Goal: Task Accomplishment & Management: Complete application form

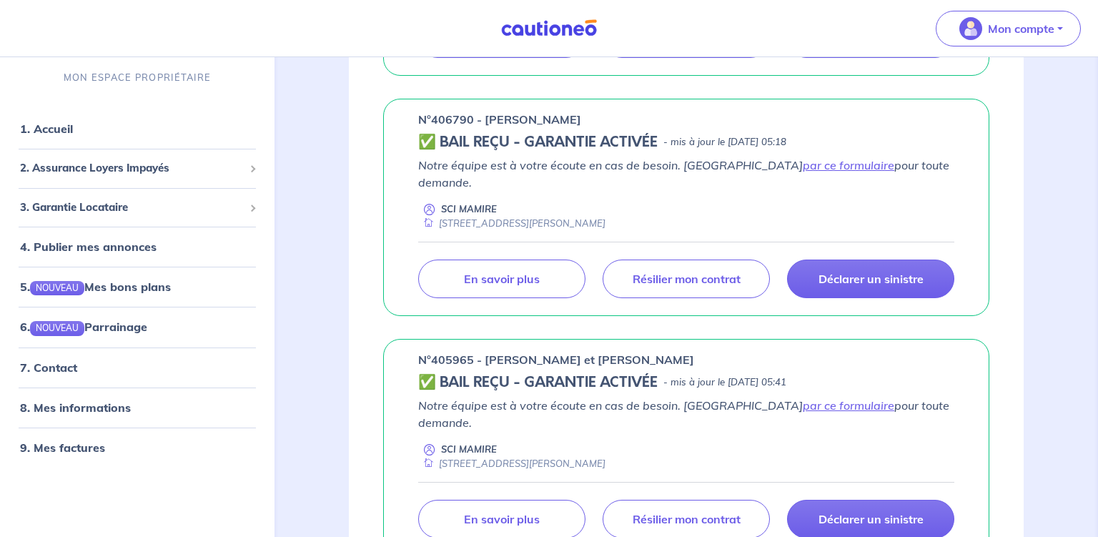
scroll to position [452, 0]
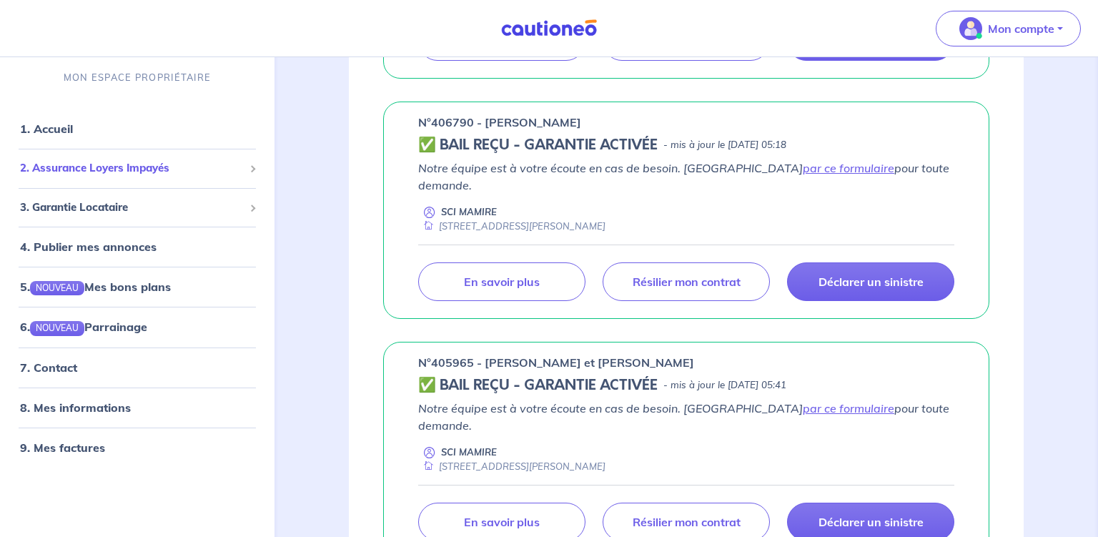
click at [110, 170] on span "2. Assurance Loyers Impayés" at bounding box center [132, 168] width 224 height 16
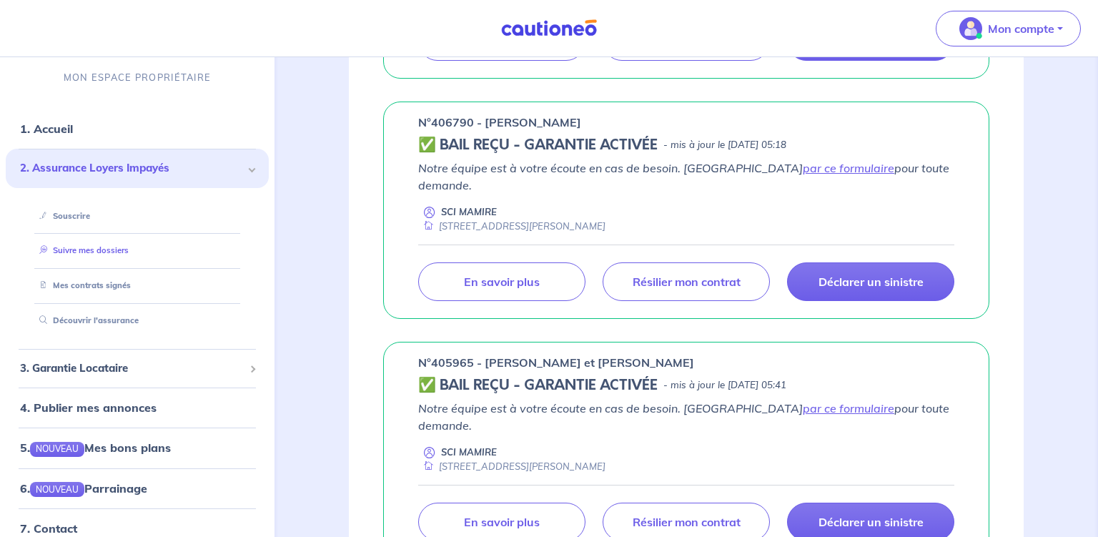
click at [110, 250] on link "Suivre mes dossiers" at bounding box center [81, 251] width 95 height 10
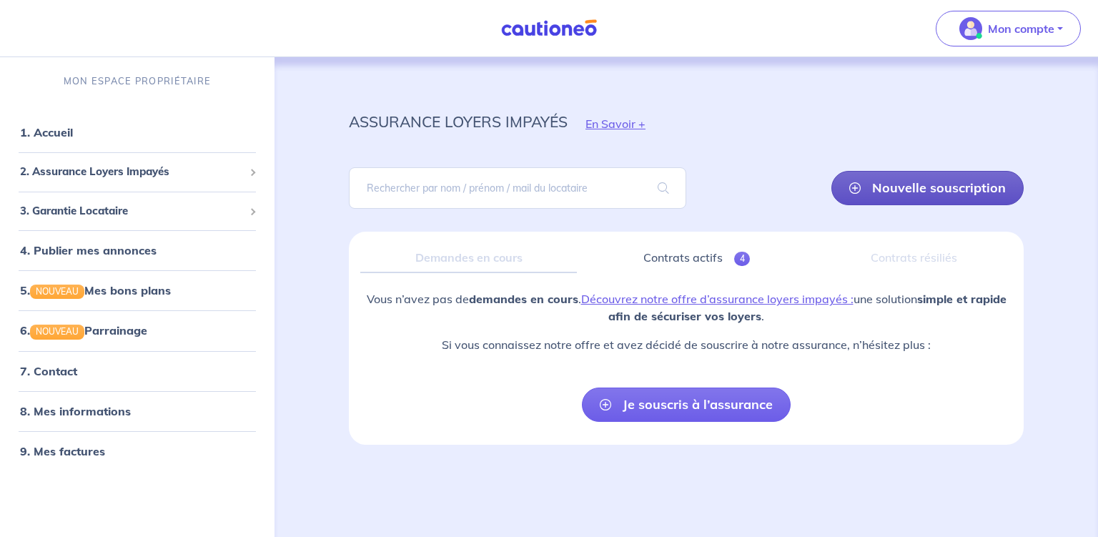
click at [921, 189] on link "Nouvelle souscription" at bounding box center [927, 188] width 192 height 34
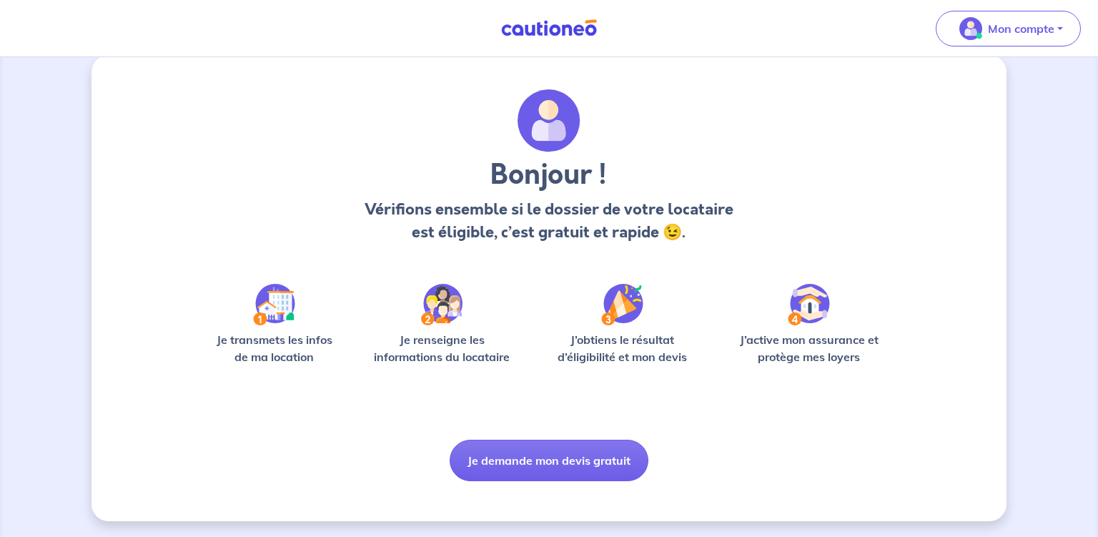
scroll to position [20, 0]
drag, startPoint x: 550, startPoint y: 455, endPoint x: 556, endPoint y: 418, distance: 37.6
click at [556, 418] on div "Bonjour ! Vérifions ensemble si le dossier de votre locataire est éligible, c’e…" at bounding box center [549, 285] width 686 height 392
click at [259, 317] on img at bounding box center [274, 303] width 42 height 41
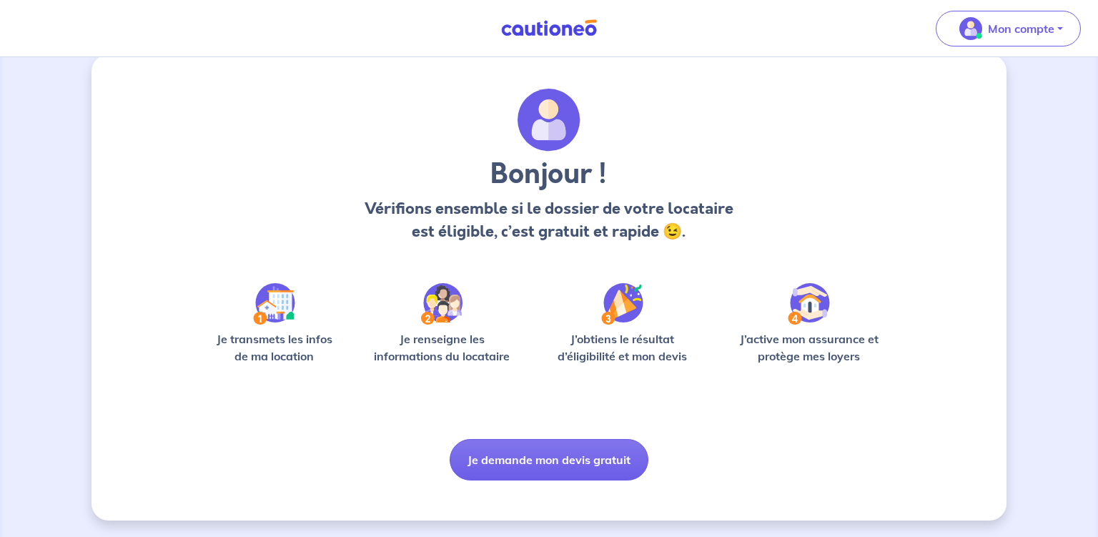
click at [277, 340] on p "Je transmets les infos de ma location" at bounding box center [274, 347] width 137 height 34
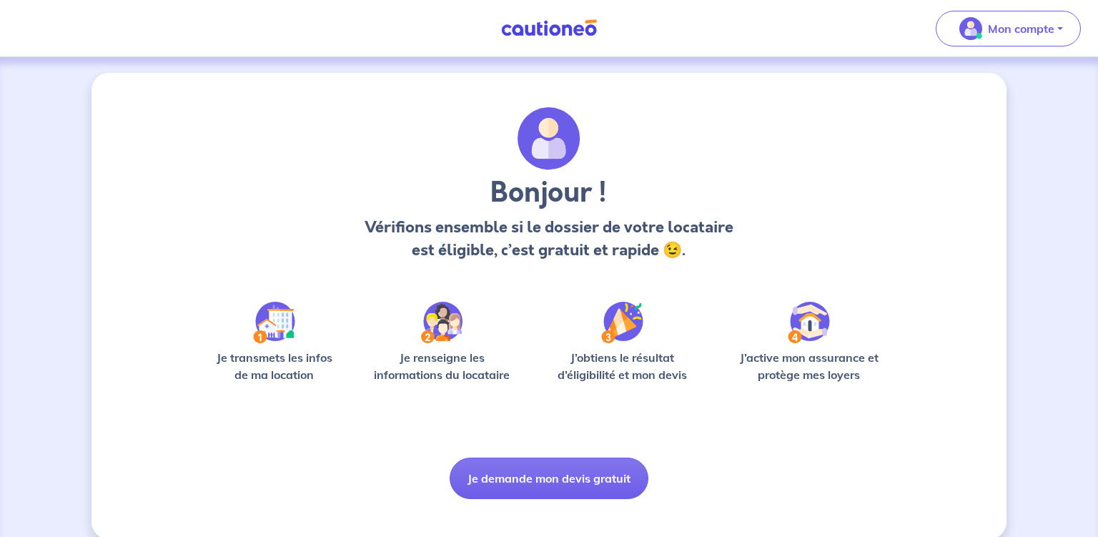
scroll to position [0, 0]
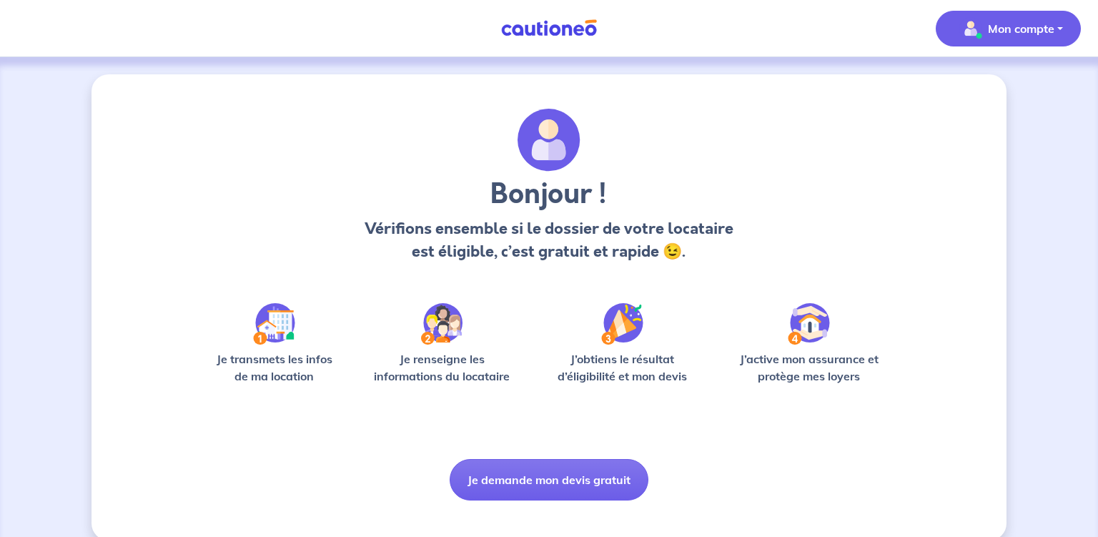
click at [1019, 26] on p "Mon compte" at bounding box center [1021, 28] width 66 height 17
click at [998, 87] on link "Mes informations" at bounding box center [993, 88] width 115 height 23
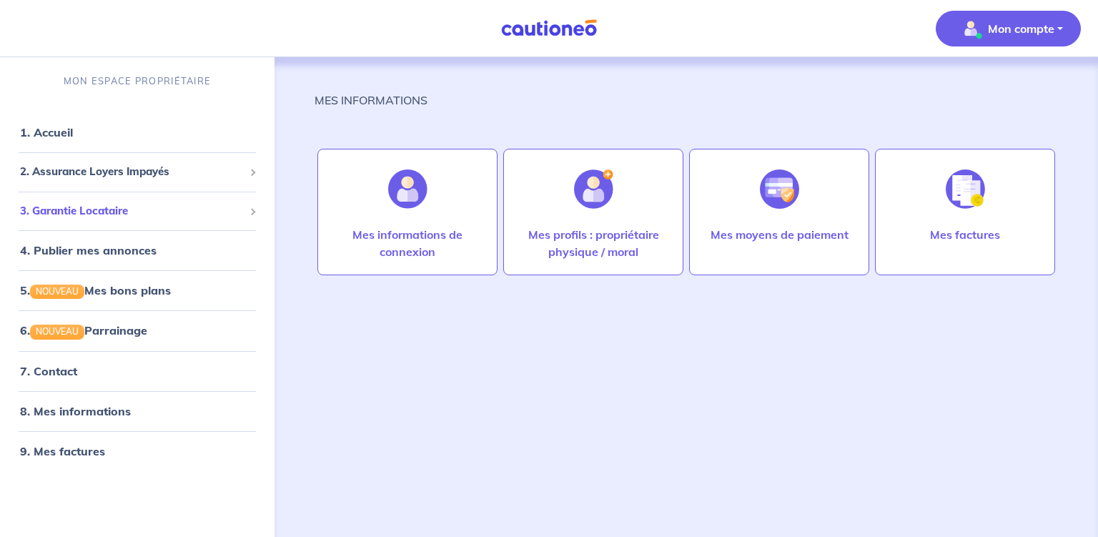
click at [112, 212] on span "3. Garantie Locataire" at bounding box center [132, 211] width 224 height 16
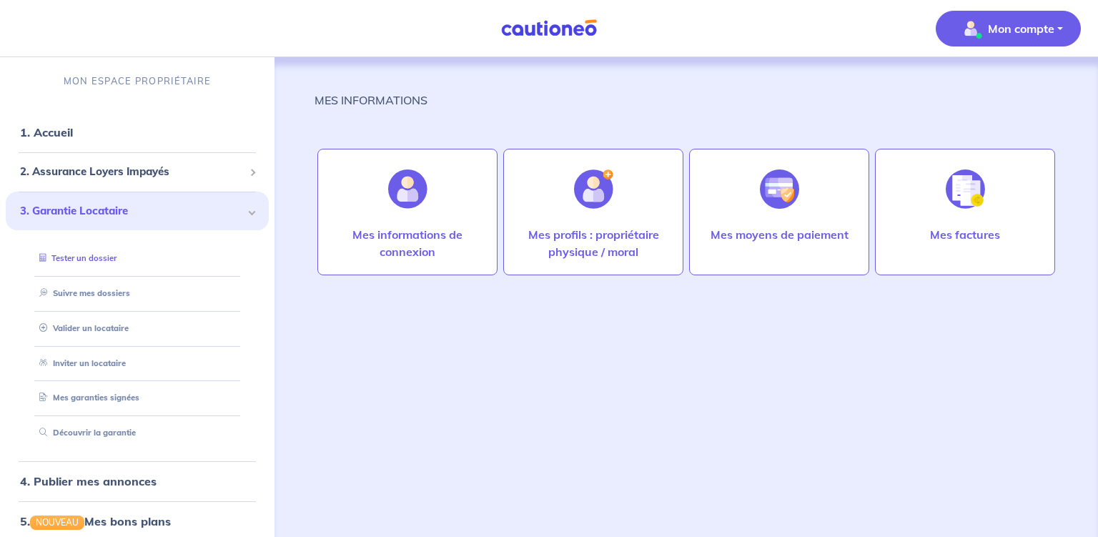
click at [101, 258] on link "Tester un dossier" at bounding box center [75, 258] width 83 height 10
click at [110, 295] on link "Suivre mes dossiers" at bounding box center [81, 293] width 95 height 10
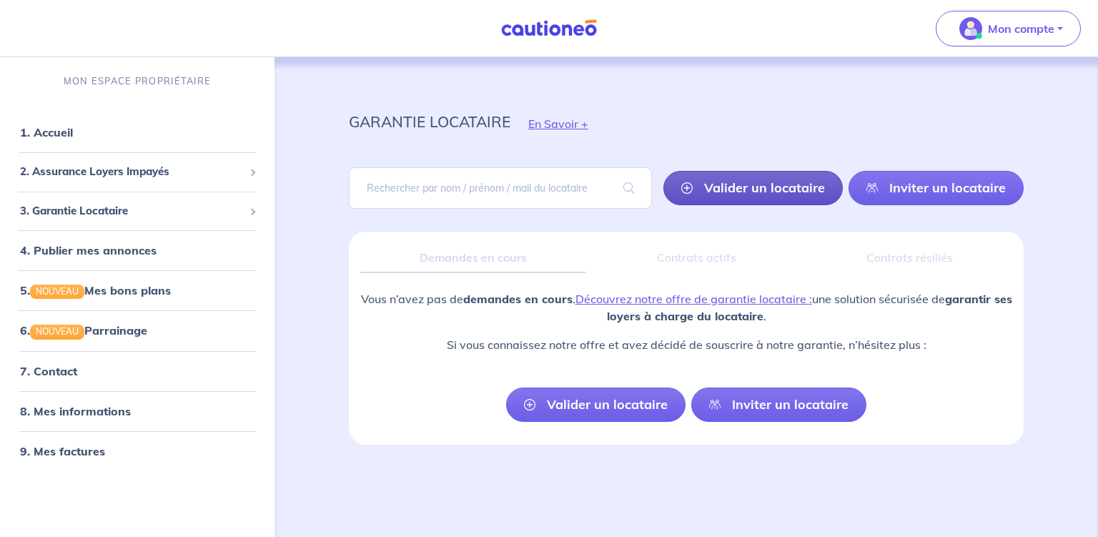
click at [779, 186] on link "Valider un locataire" at bounding box center [752, 188] width 179 height 34
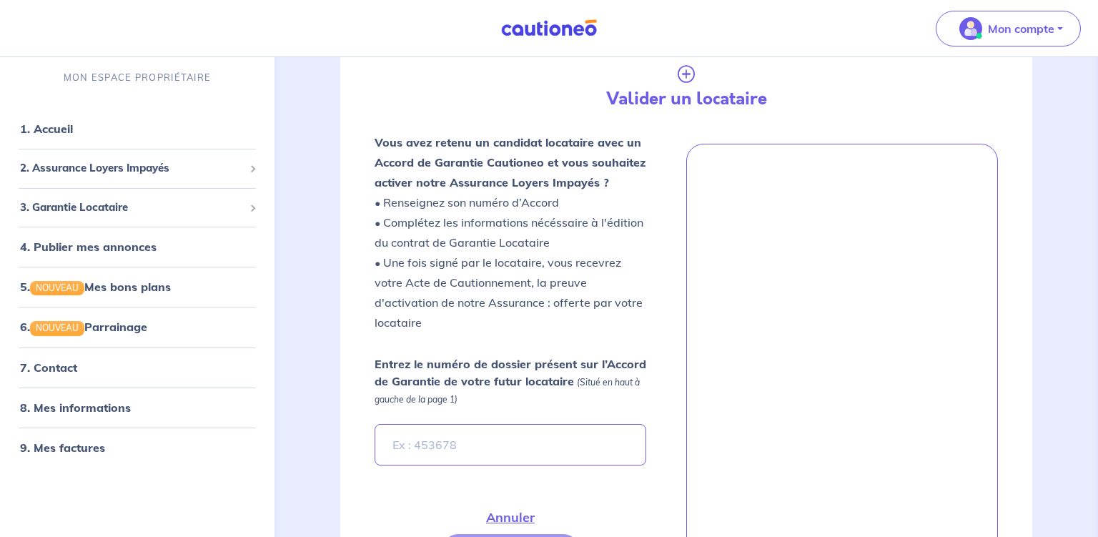
scroll to position [231, 0]
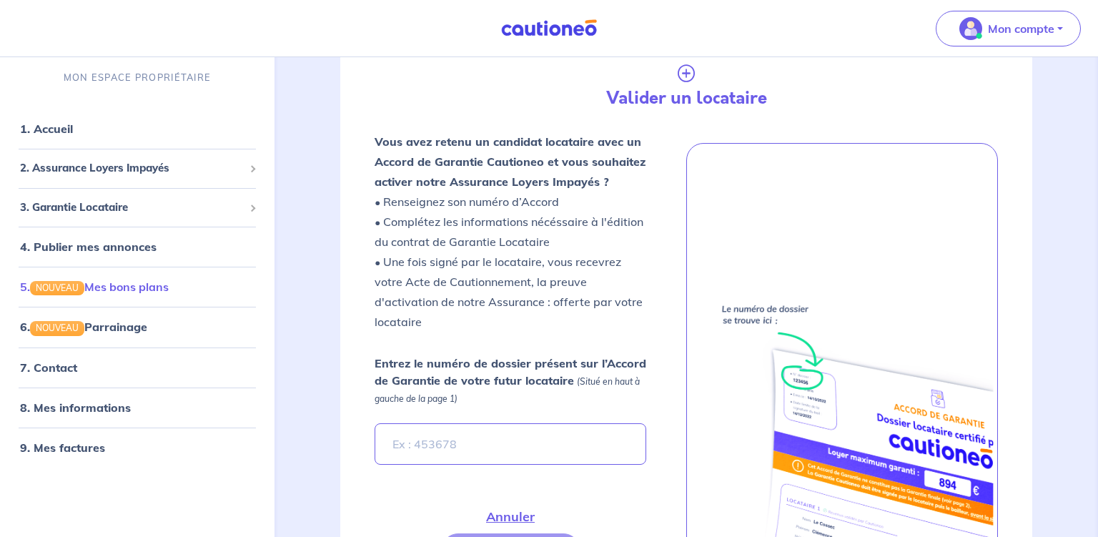
click at [147, 286] on link "5. NOUVEAU Mes bons plans" at bounding box center [94, 286] width 149 height 14
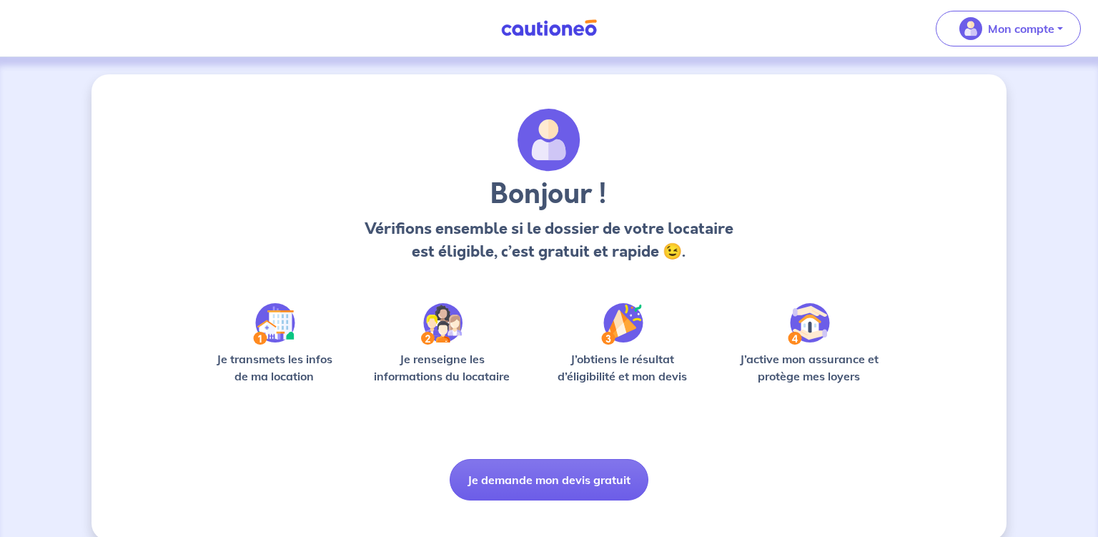
scroll to position [20, 0]
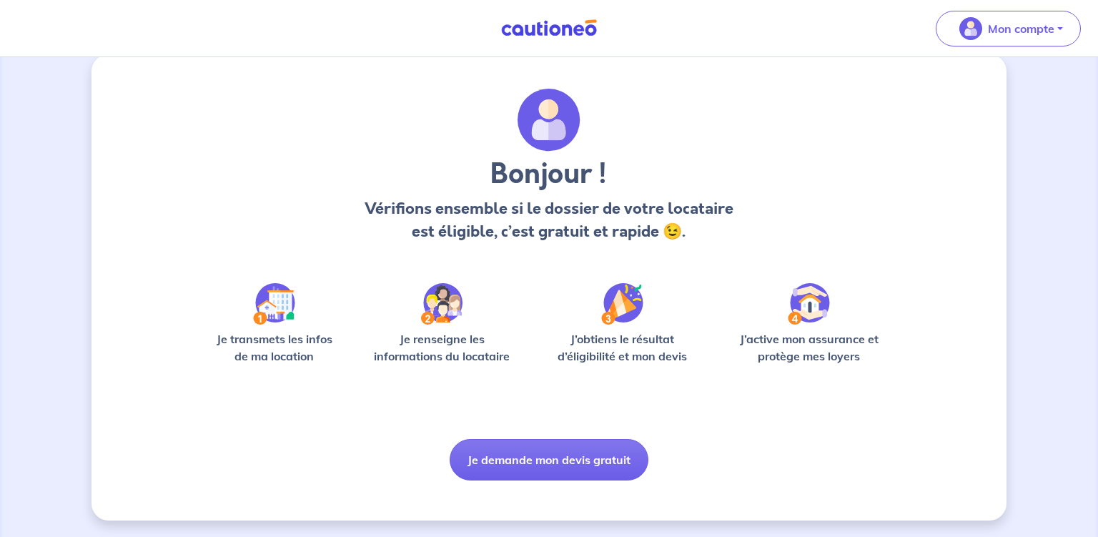
click at [276, 303] on img at bounding box center [274, 303] width 42 height 41
click at [440, 314] on img at bounding box center [441, 303] width 41 height 41
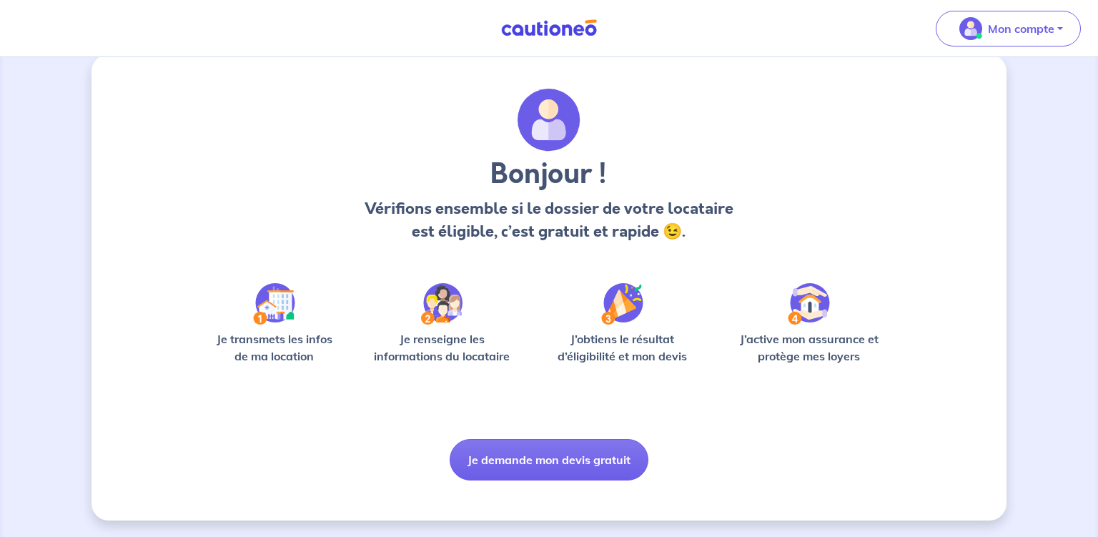
click at [440, 314] on img at bounding box center [441, 303] width 41 height 41
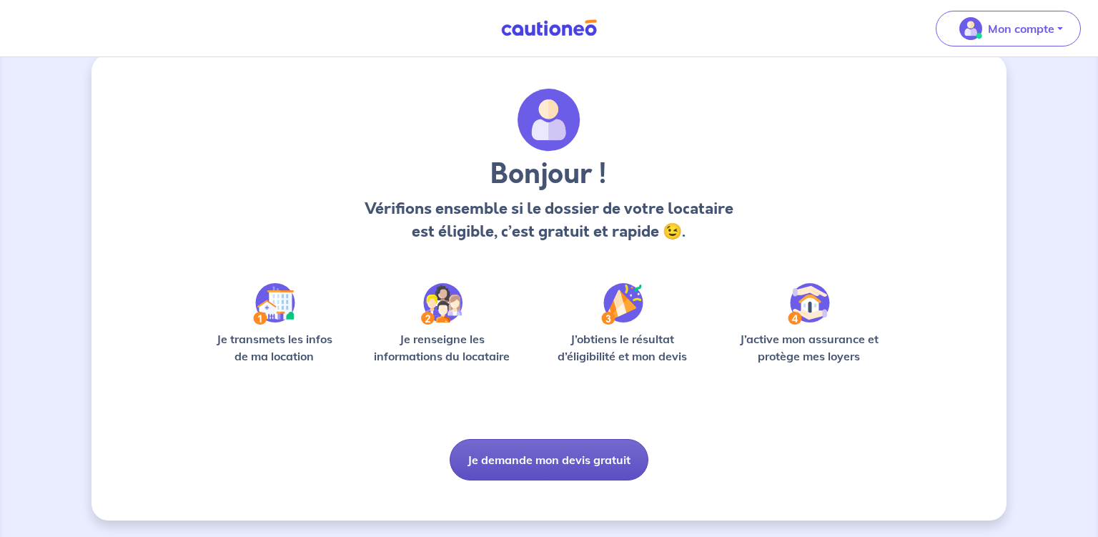
click at [551, 460] on button "Je demande mon devis gratuit" at bounding box center [549, 459] width 199 height 41
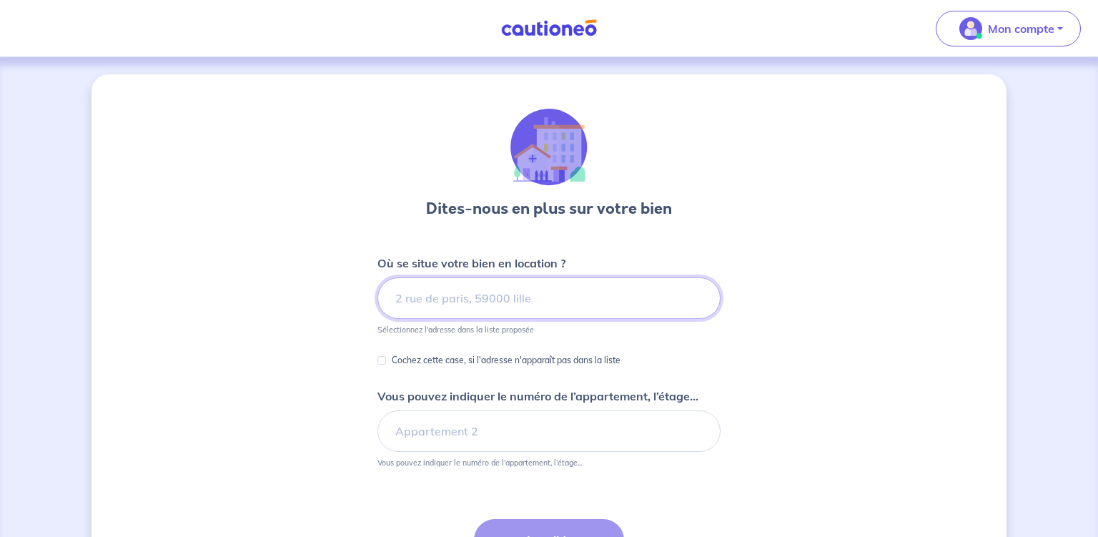
click at [439, 296] on input at bounding box center [548, 297] width 343 height 41
click at [422, 297] on input at bounding box center [548, 297] width 343 height 41
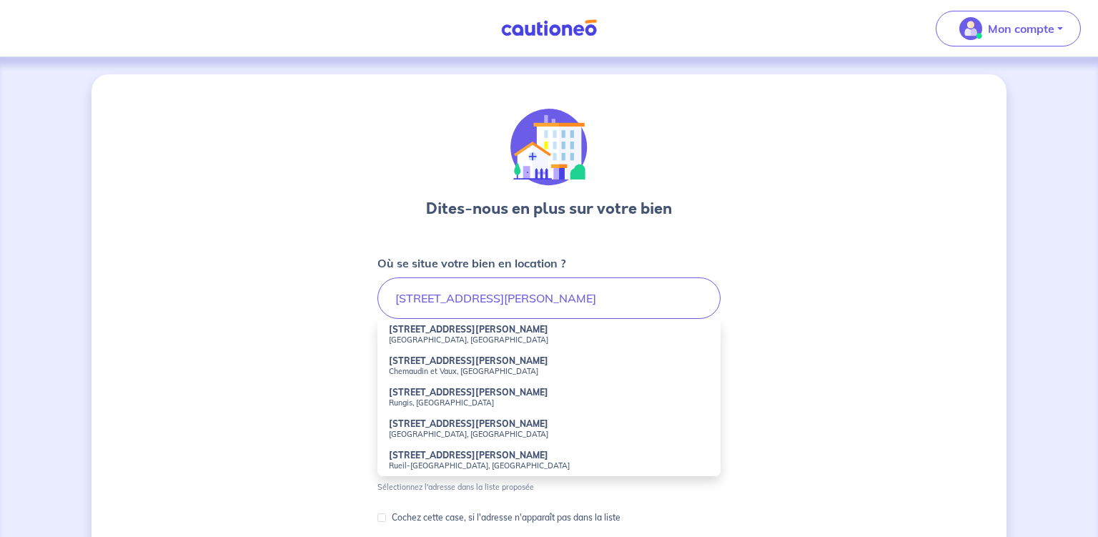
click at [411, 464] on small "Rueil-Malmaison, France" at bounding box center [549, 465] width 320 height 10
type input "1 Rue Auguste Perret, Rueil-Malmaison, France"
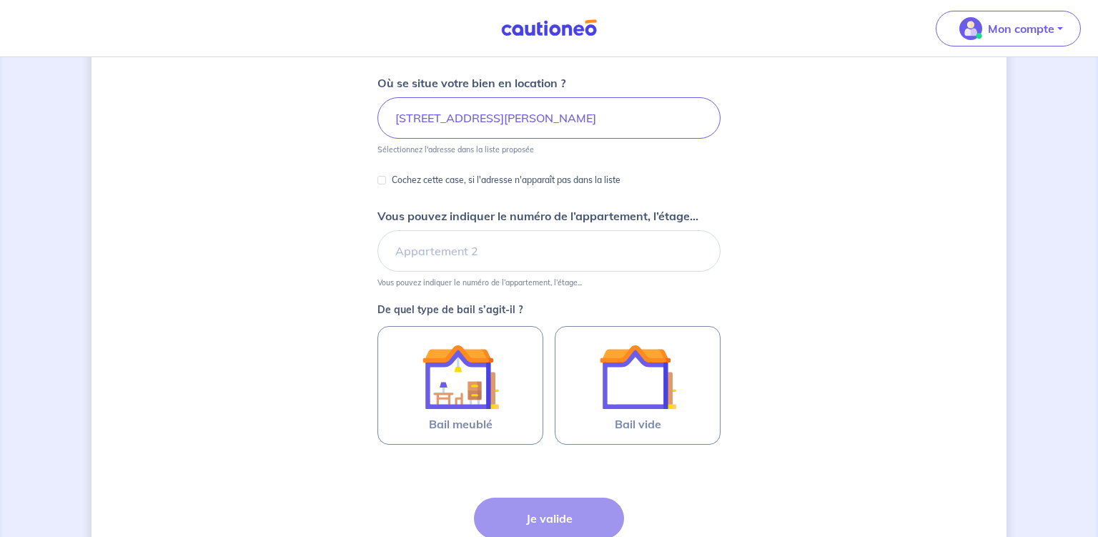
scroll to position [226, 0]
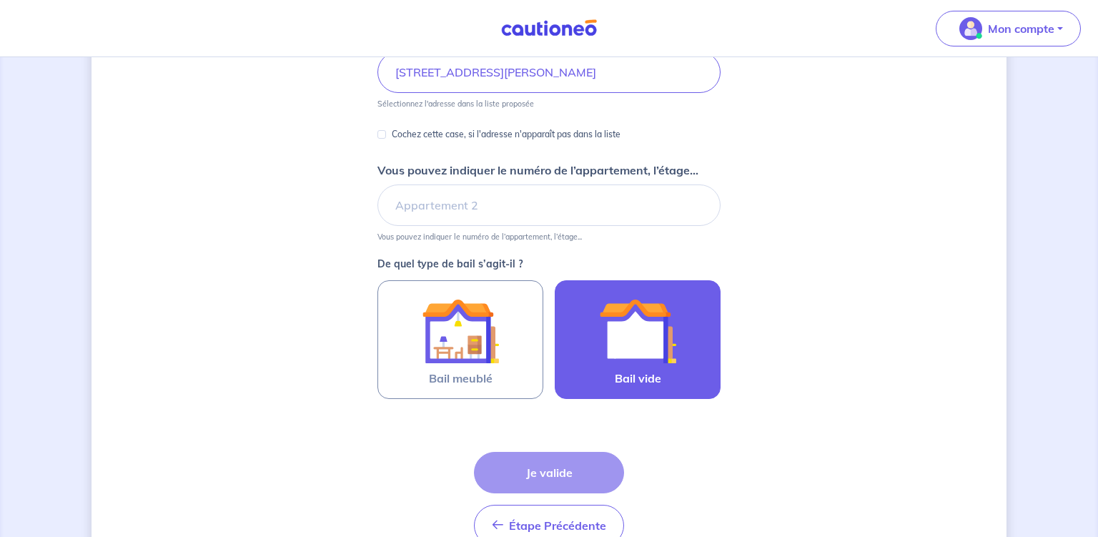
click at [616, 331] on img at bounding box center [637, 330] width 77 height 77
click at [0, 0] on input "Bail vide" at bounding box center [0, 0] width 0 height 0
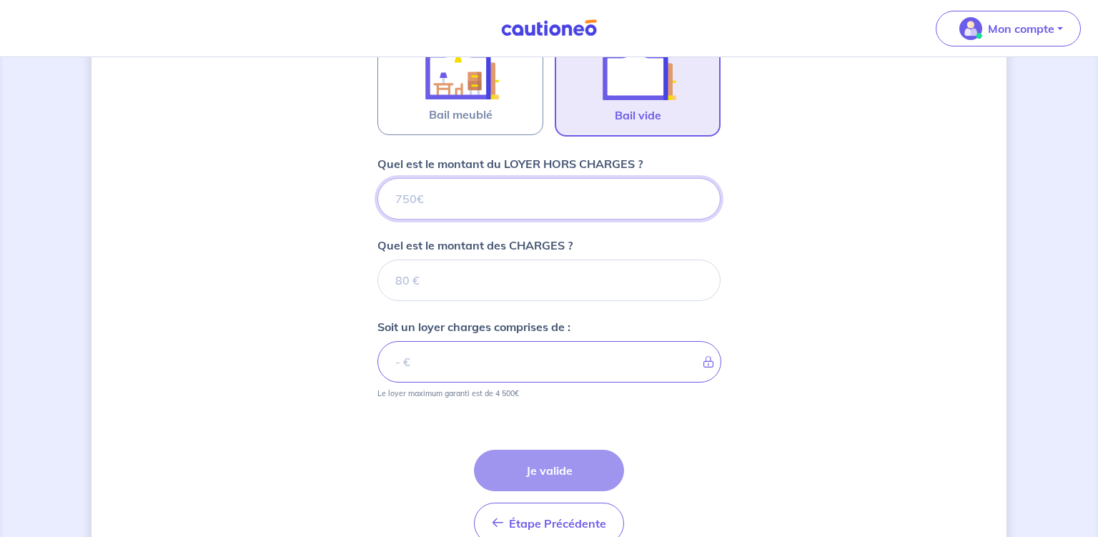
scroll to position [487, 0]
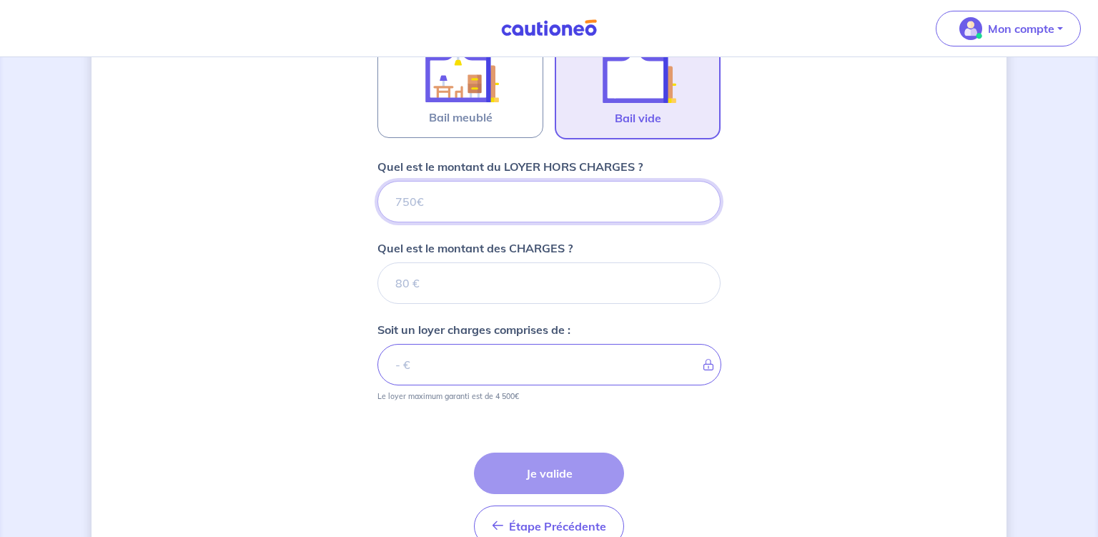
type input "7"
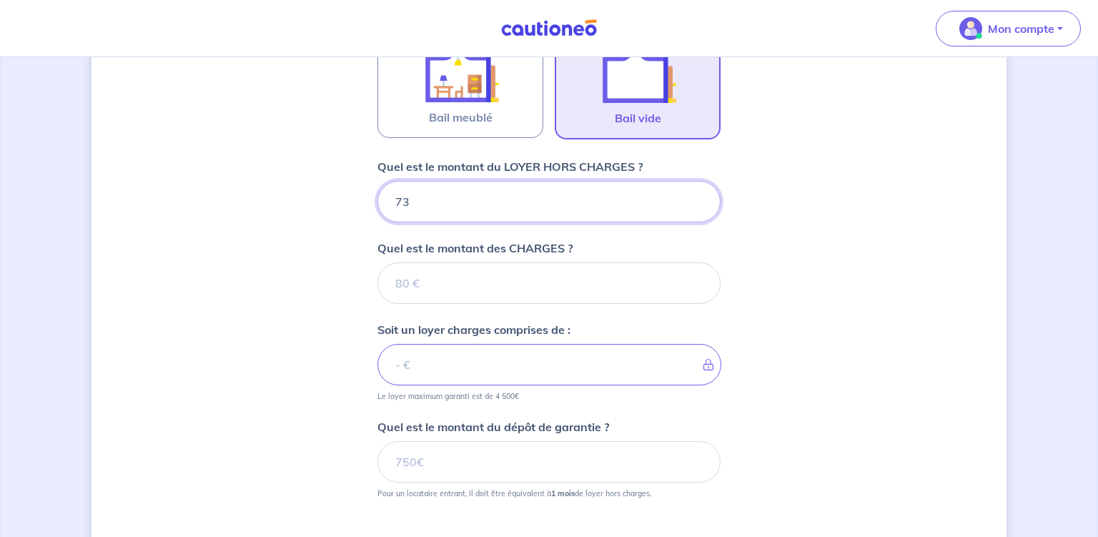
type input "730"
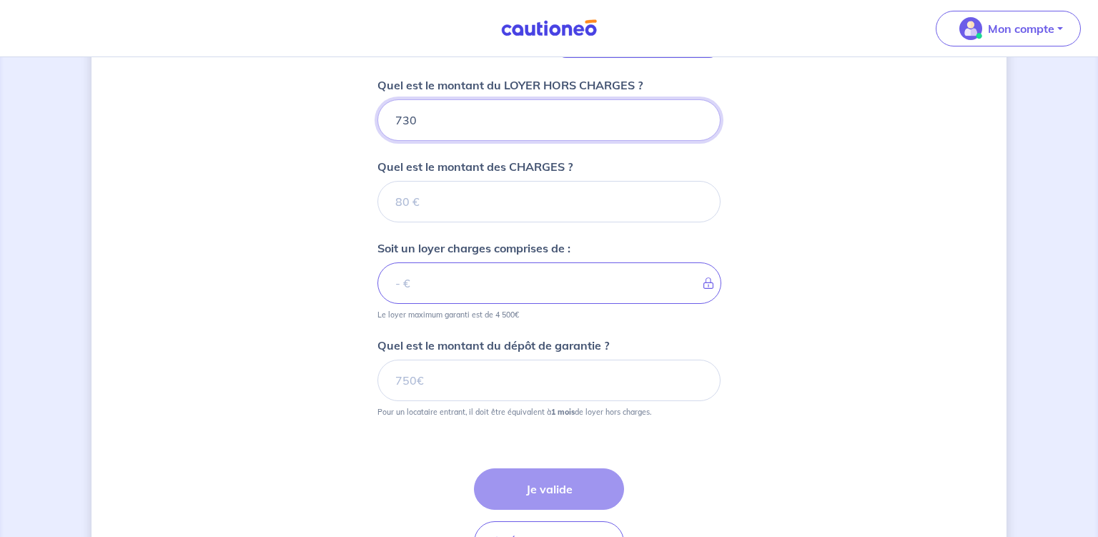
scroll to position [563, 0]
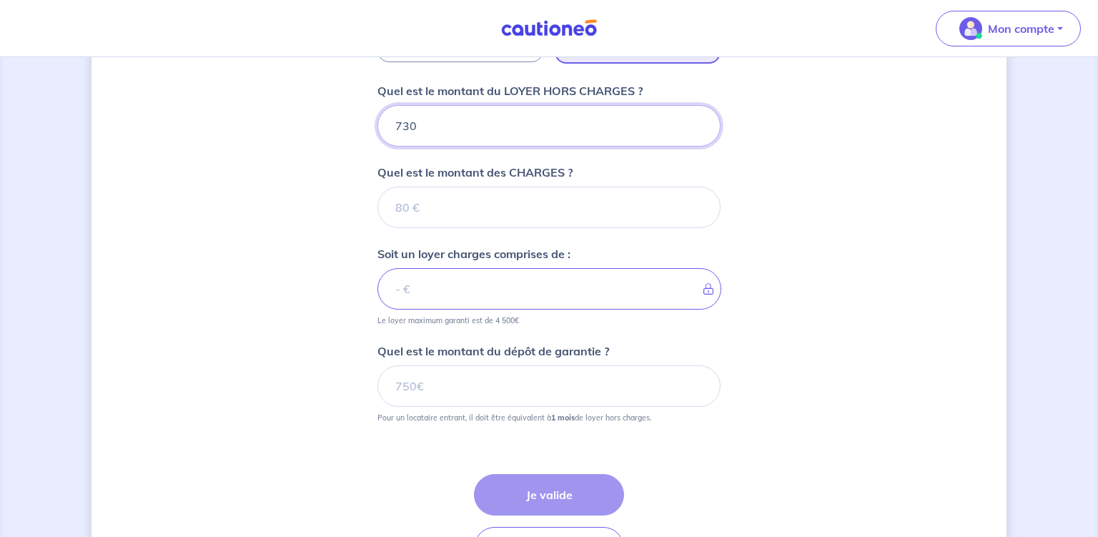
type input "730"
click at [427, 208] on input "Quel est le montant des CHARGES ?" at bounding box center [548, 207] width 343 height 41
type input "7"
type input "737"
type input "72"
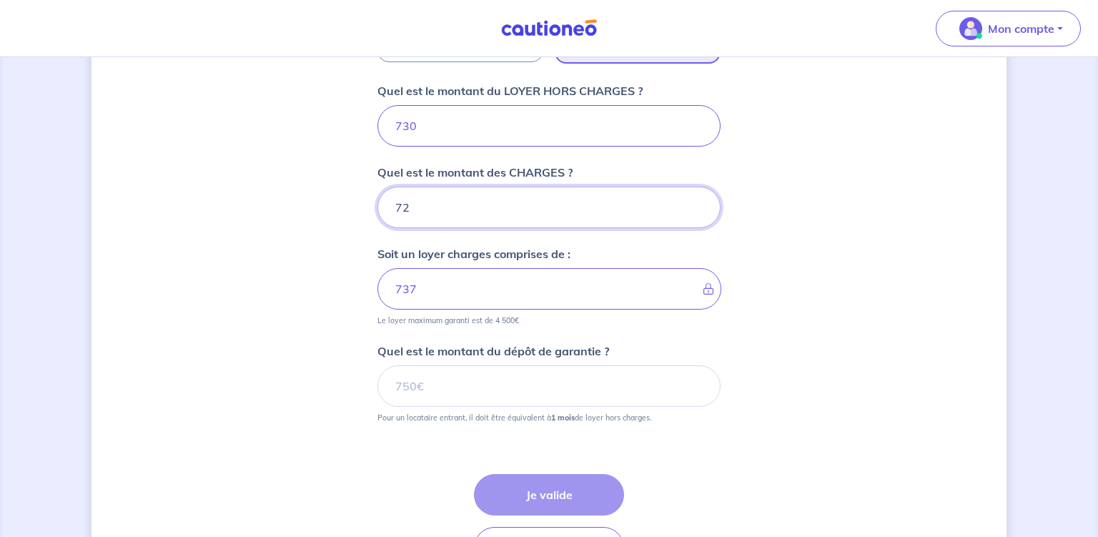
type input "802"
type input "7"
type input "737"
type input "70"
type input "800"
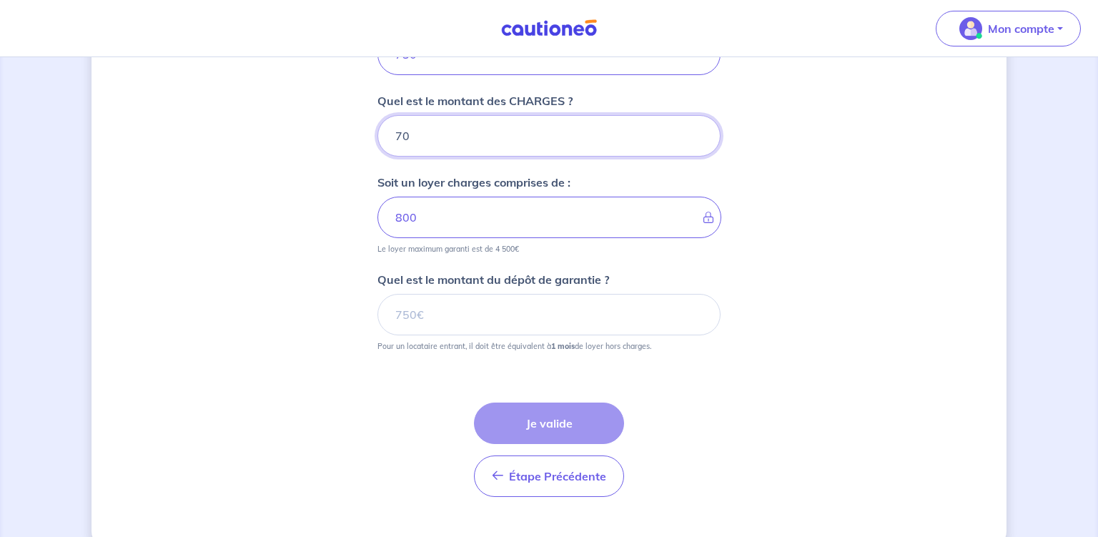
scroll to position [660, 0]
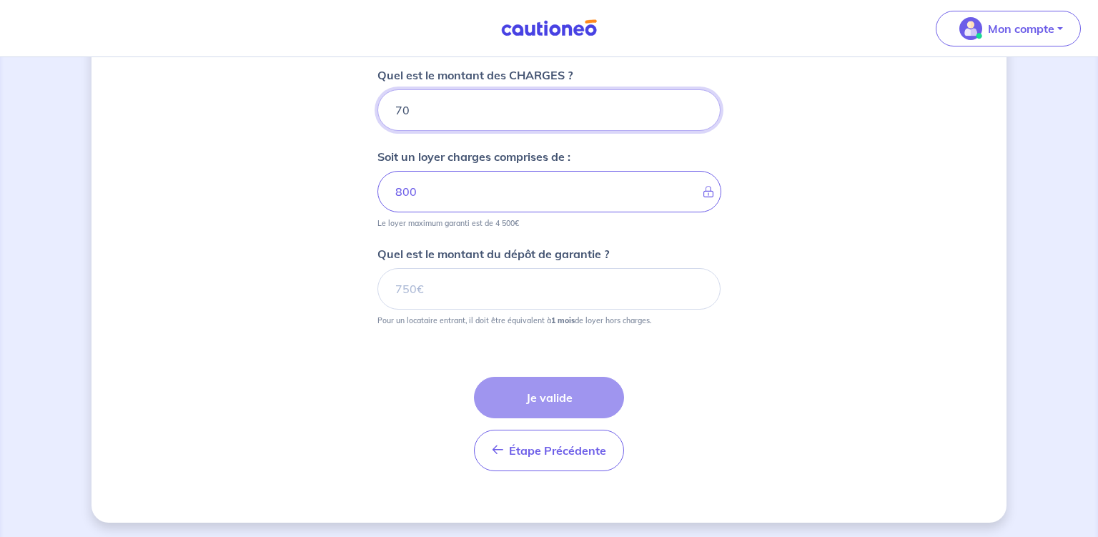
type input "70"
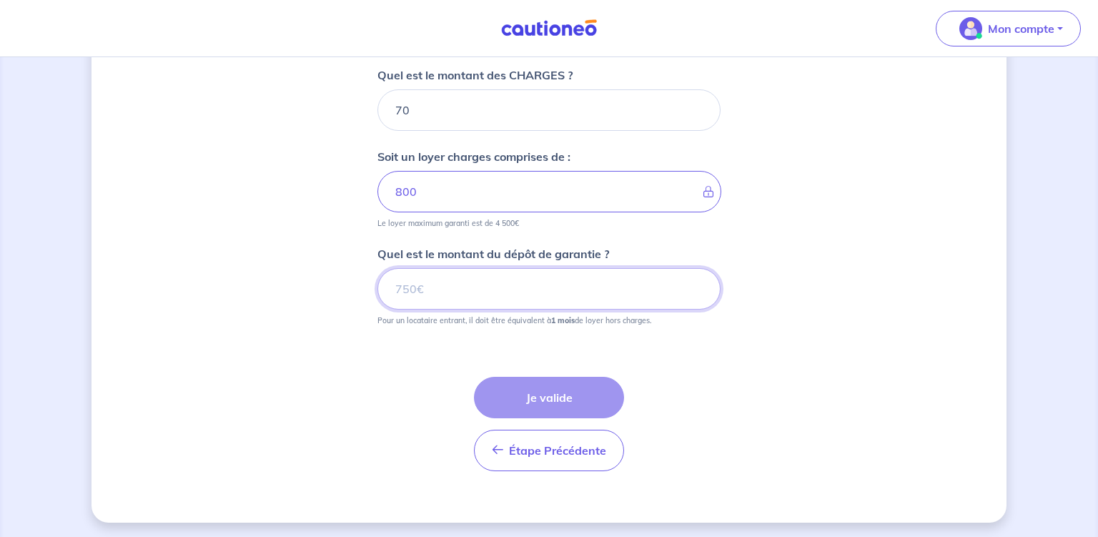
drag, startPoint x: 431, startPoint y: 289, endPoint x: 410, endPoint y: 288, distance: 20.8
click at [395, 289] on input "Quel est le montant du dépôt de garantie ?" at bounding box center [548, 288] width 343 height 41
drag, startPoint x: 425, startPoint y: 285, endPoint x: 401, endPoint y: 284, distance: 23.6
click at [401, 284] on input "Quel est le montant du dépôt de garantie ?" at bounding box center [548, 288] width 343 height 41
click at [392, 289] on input "Quel est le montant du dépôt de garantie ?" at bounding box center [548, 288] width 343 height 41
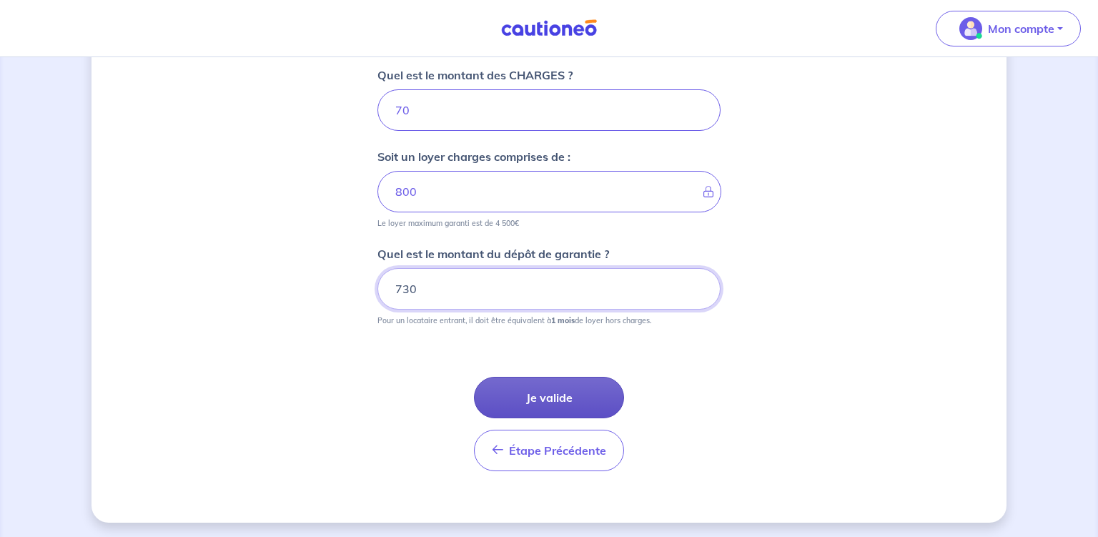
type input "730"
click at [550, 399] on button "Je valide" at bounding box center [549, 397] width 150 height 41
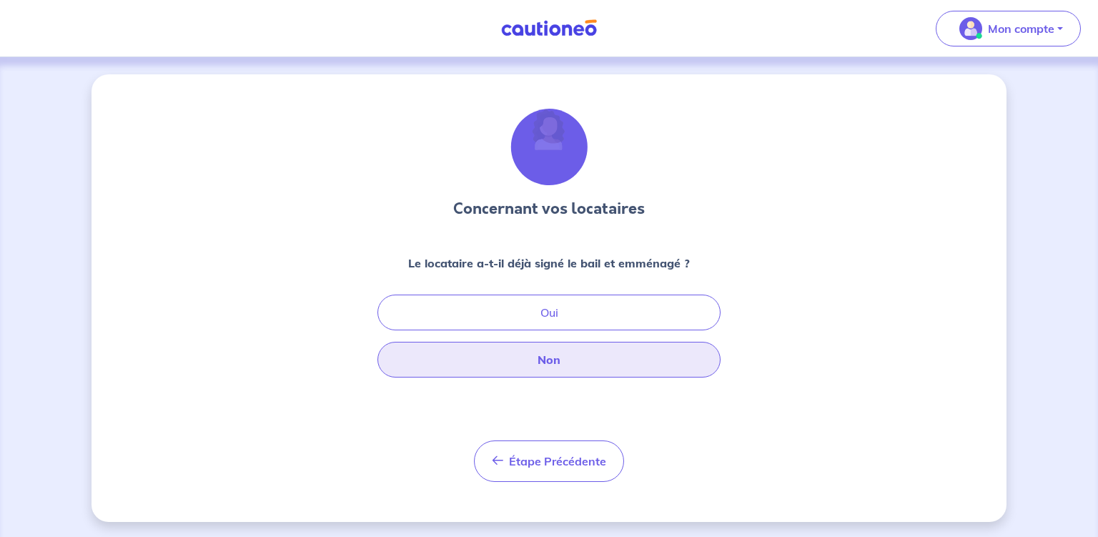
click at [554, 361] on button "Non" at bounding box center [548, 360] width 343 height 36
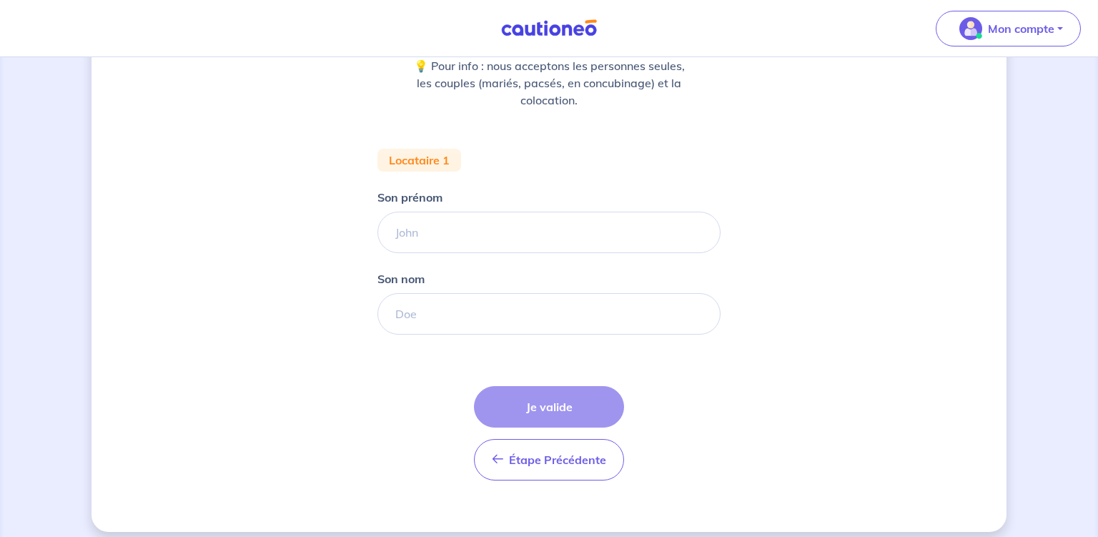
scroll to position [208, 0]
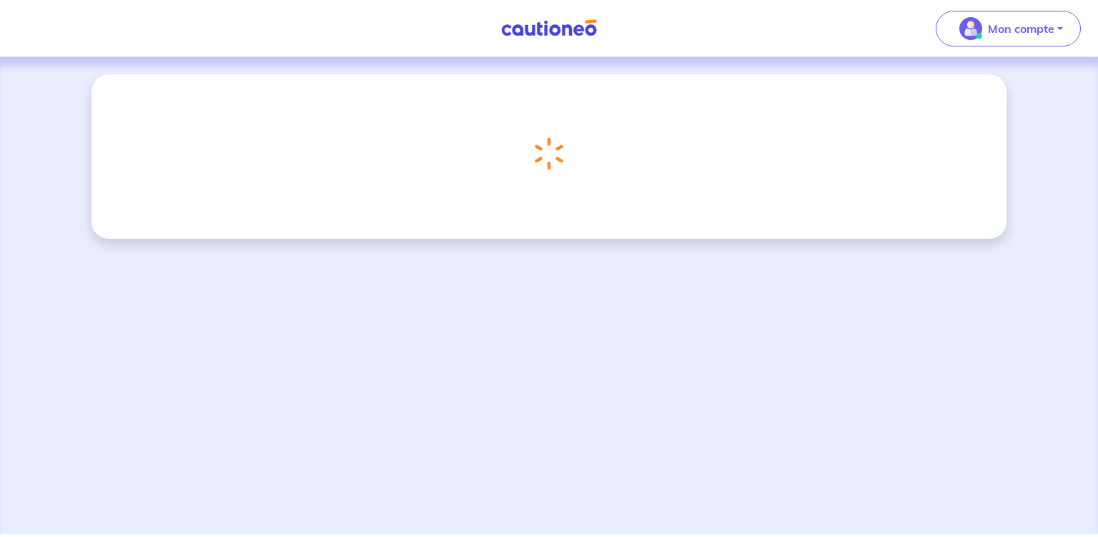
scroll to position [418, 0]
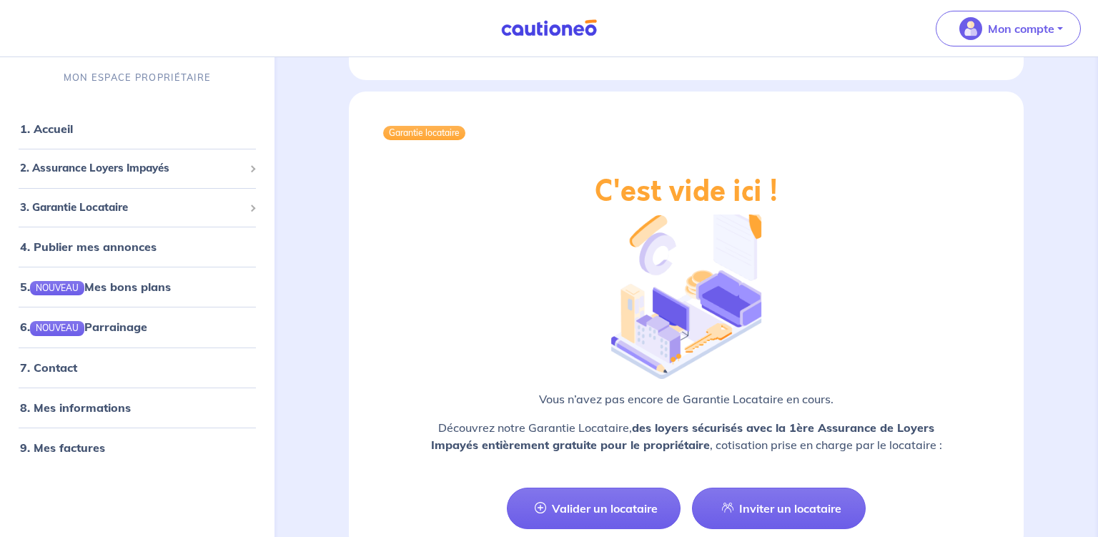
scroll to position [2281, 0]
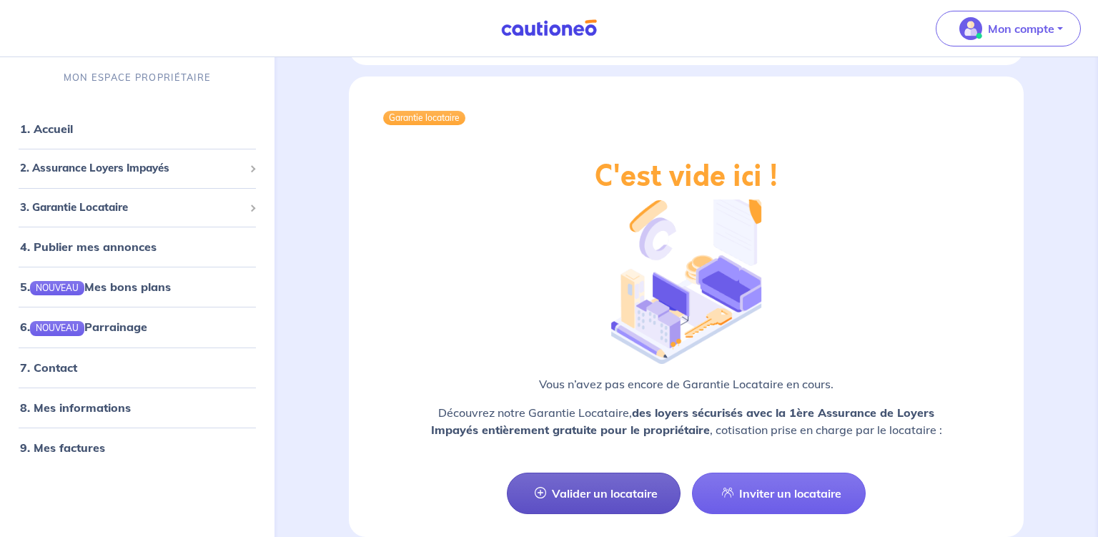
click at [597, 472] on link "Valider un locataire" at bounding box center [594, 492] width 174 height 41
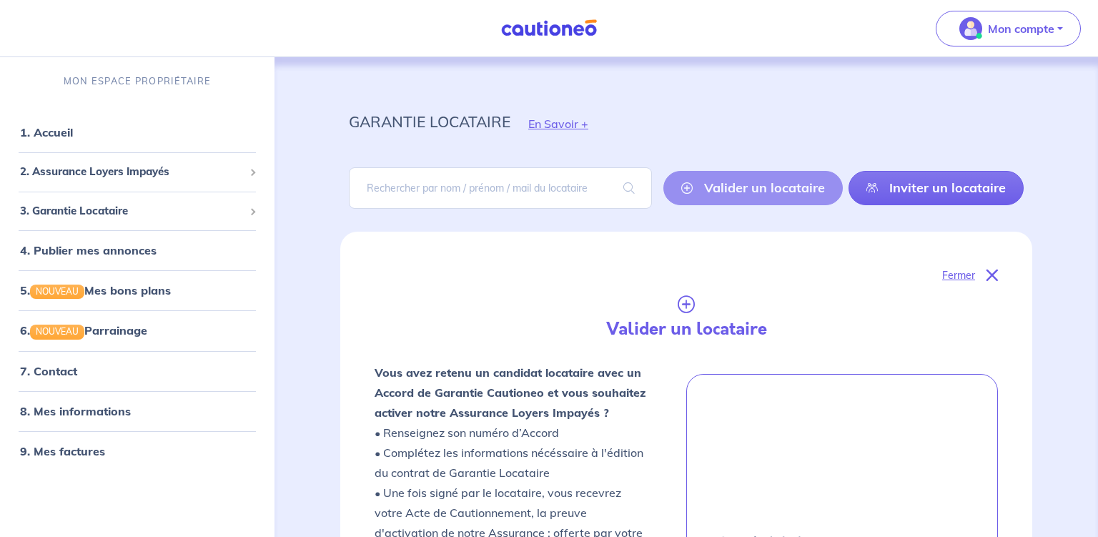
click at [776, 189] on div "Valider un locataire Inviter un locataire" at bounding box center [843, 188] width 360 height 34
click at [971, 26] on img "button" at bounding box center [970, 28] width 23 height 23
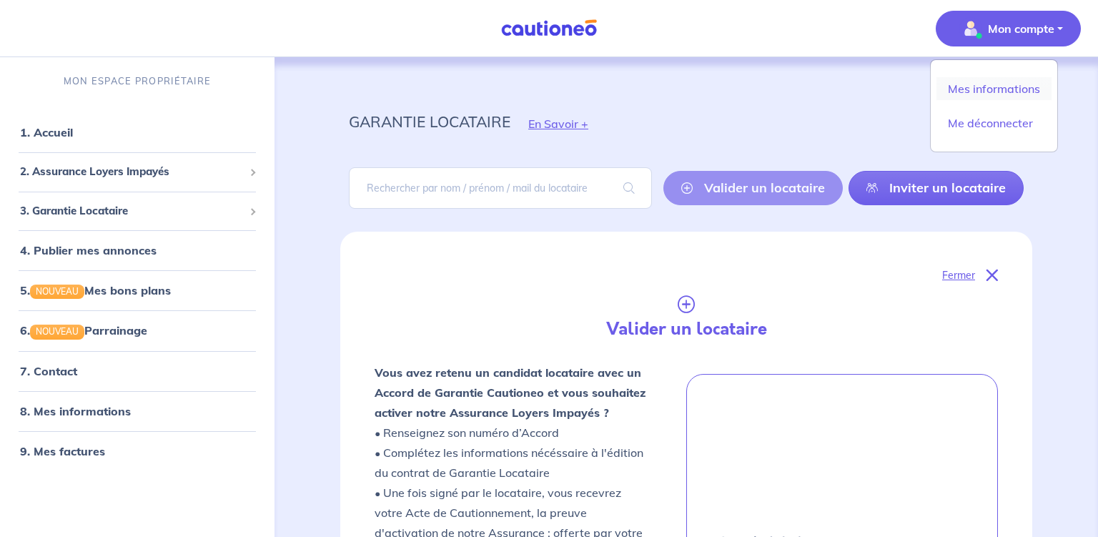
click at [1001, 85] on link "Mes informations" at bounding box center [993, 88] width 115 height 23
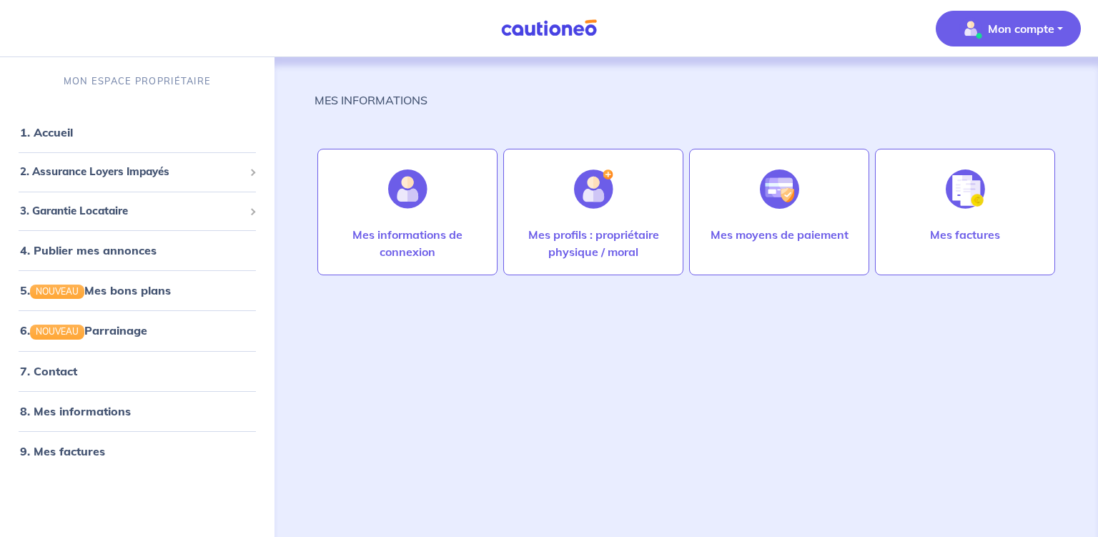
click at [1010, 28] on p "Mon compte" at bounding box center [1021, 28] width 66 height 17
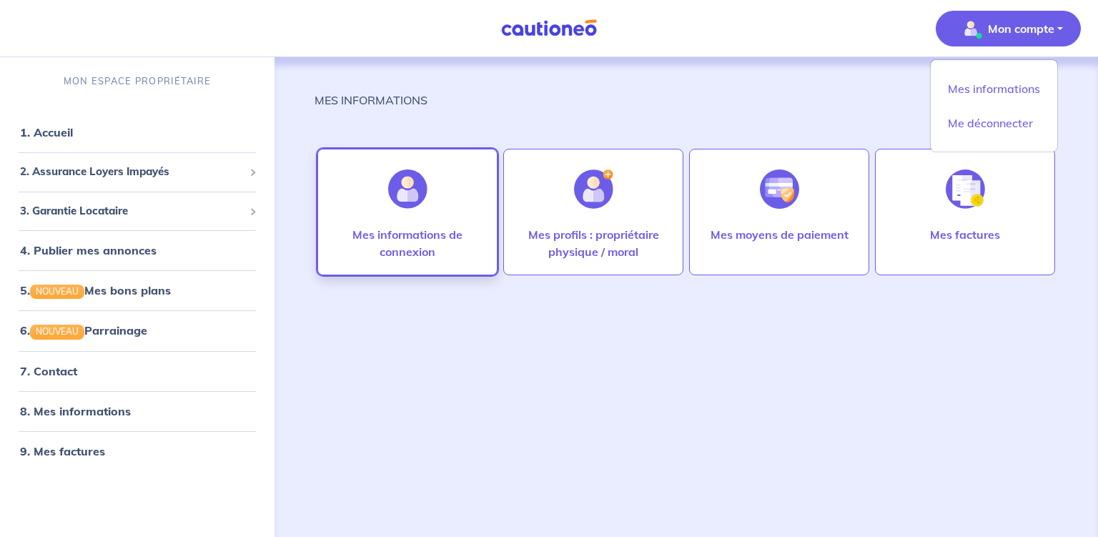
click at [415, 212] on div at bounding box center [408, 189] width 62 height 74
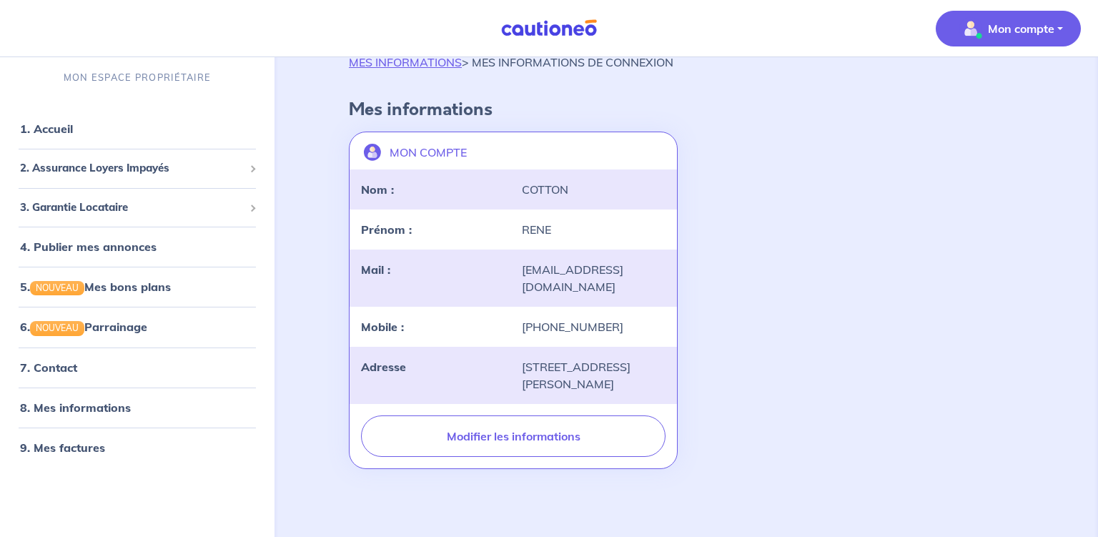
scroll to position [43, 0]
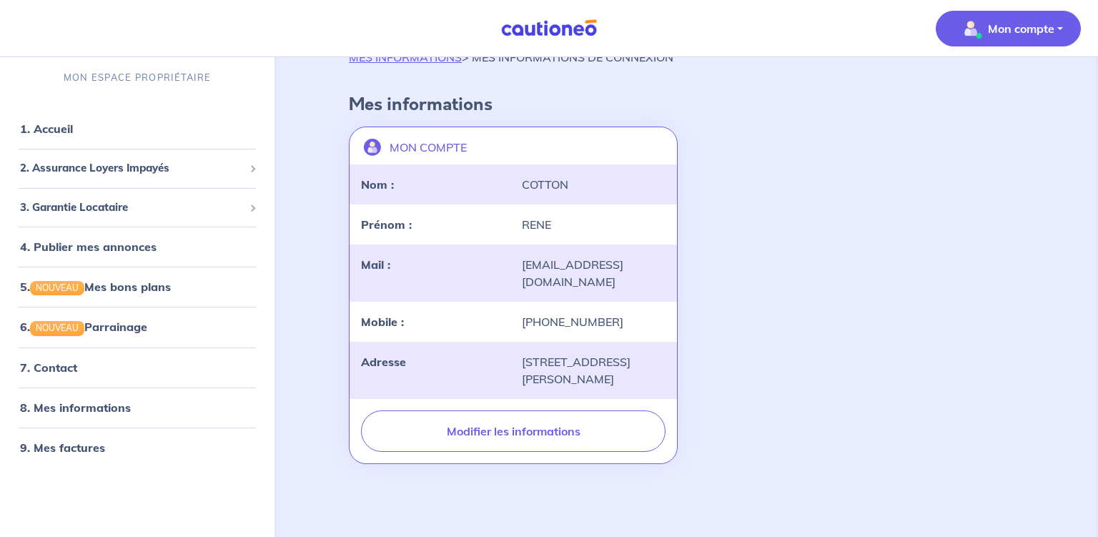
click at [1023, 27] on p "Mon compte" at bounding box center [1021, 28] width 66 height 17
click at [1016, 87] on link "Mes informations" at bounding box center [993, 88] width 115 height 23
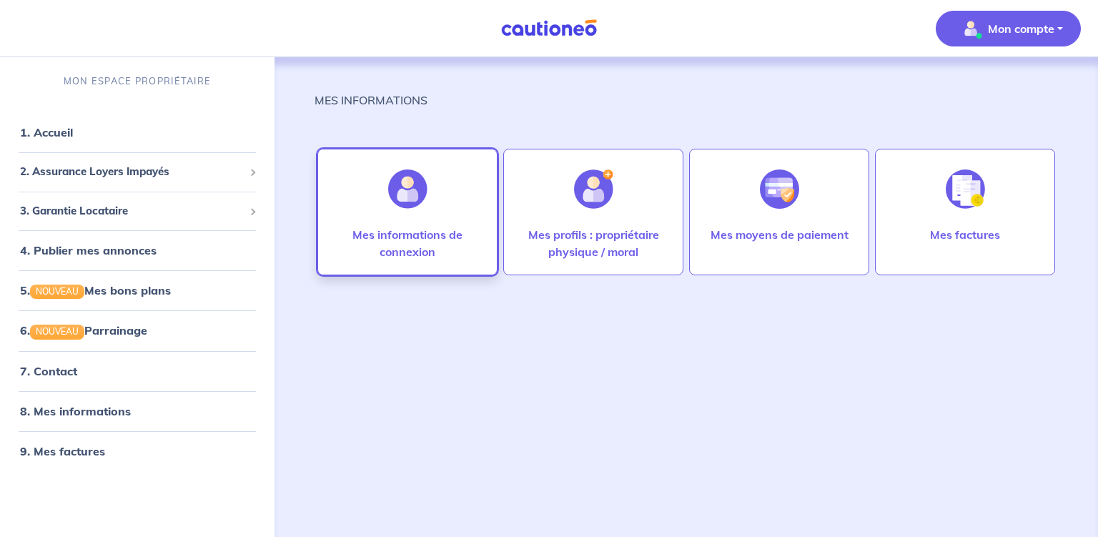
click at [395, 249] on p "Mes informations de connexion" at bounding box center [407, 243] width 150 height 34
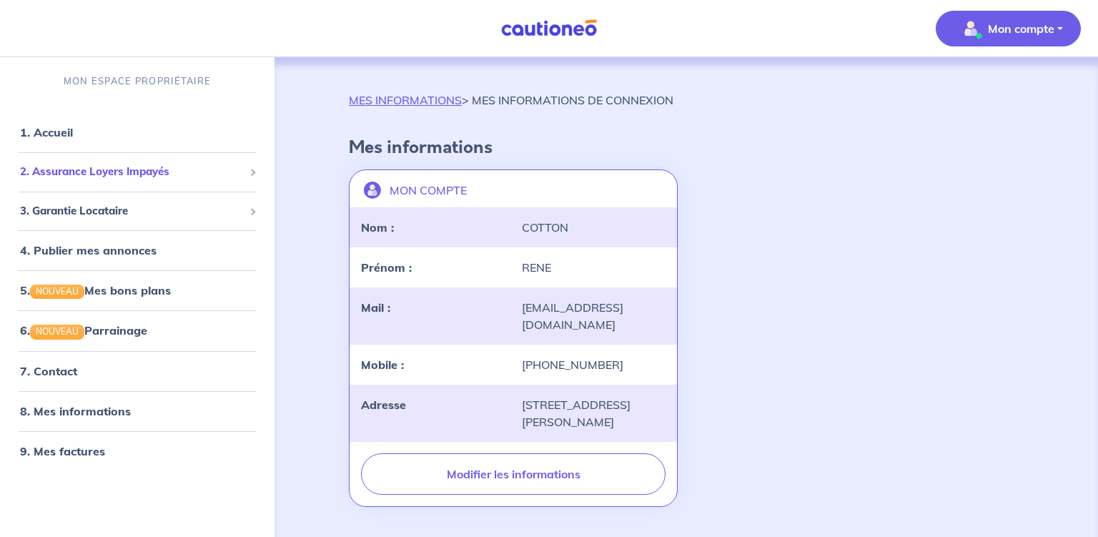
click at [124, 176] on span "2. Assurance Loyers Impayés" at bounding box center [132, 172] width 224 height 16
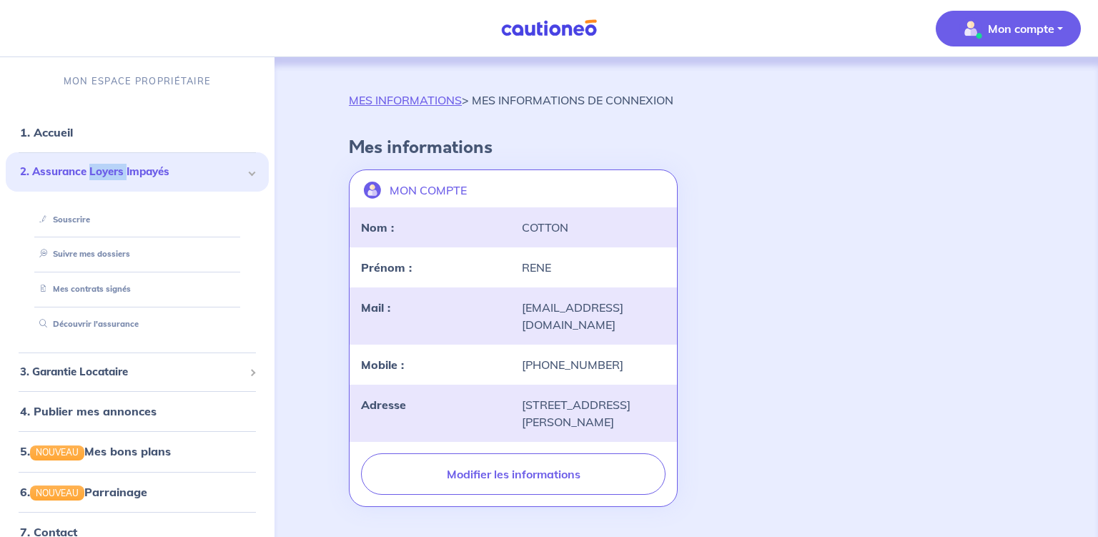
click at [124, 176] on span "2. Assurance Loyers Impayés" at bounding box center [132, 172] width 224 height 16
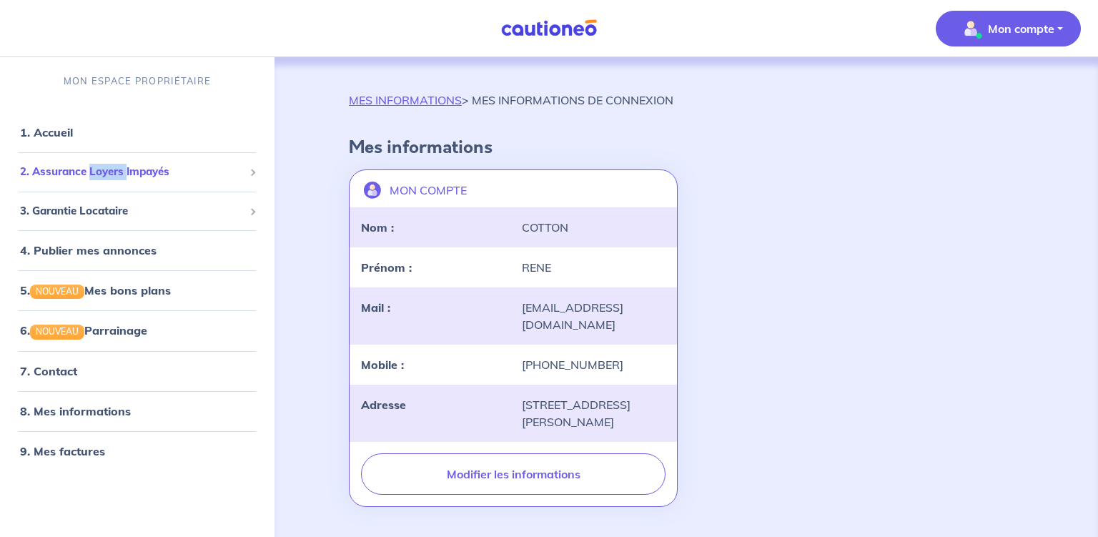
click at [124, 176] on span "2. Assurance Loyers Impayés" at bounding box center [132, 172] width 224 height 16
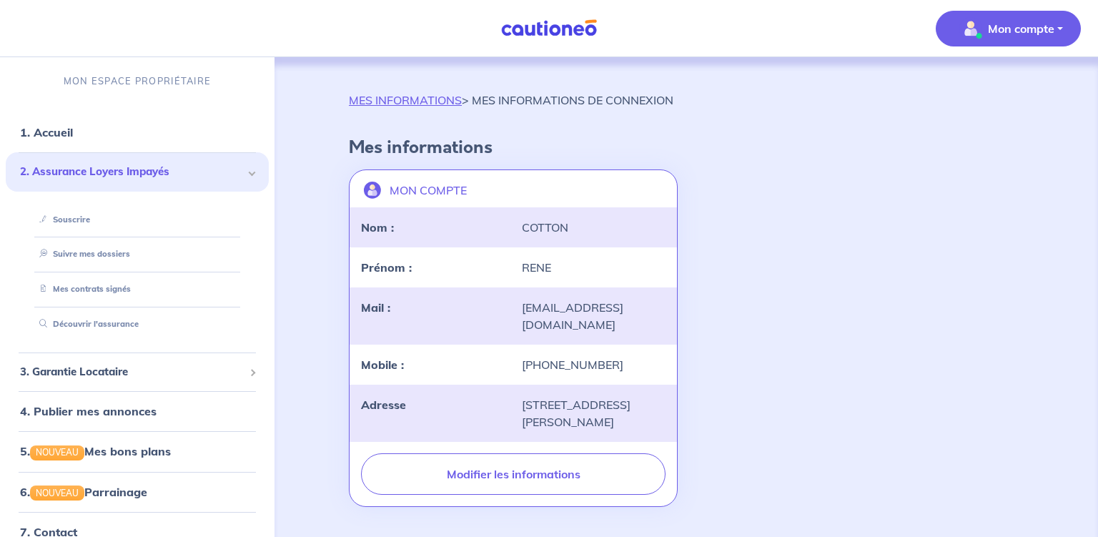
click at [163, 172] on span "2. Assurance Loyers Impayés" at bounding box center [132, 172] width 224 height 16
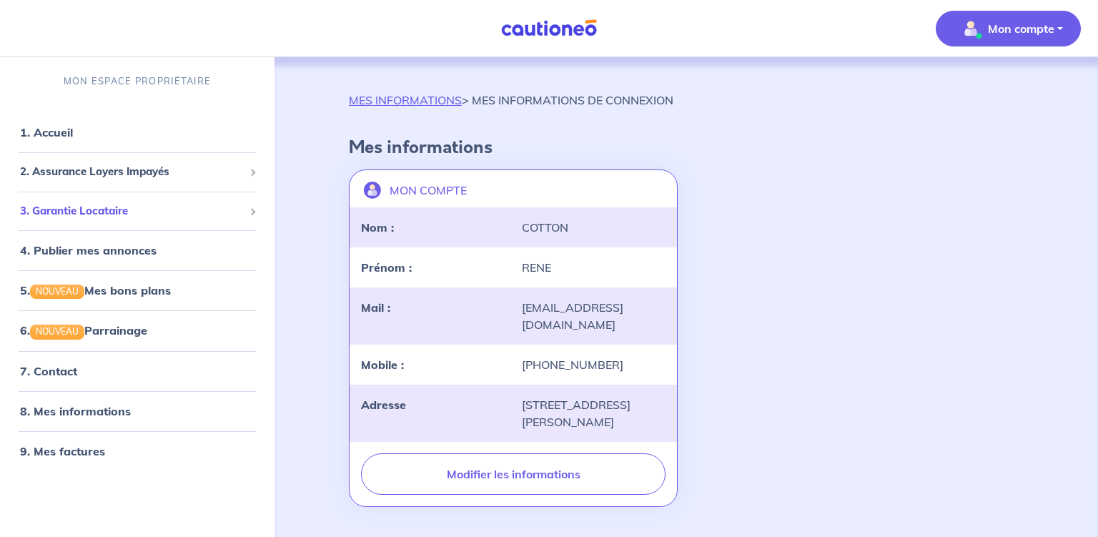
click at [127, 209] on span "3. Garantie Locataire" at bounding box center [132, 211] width 224 height 16
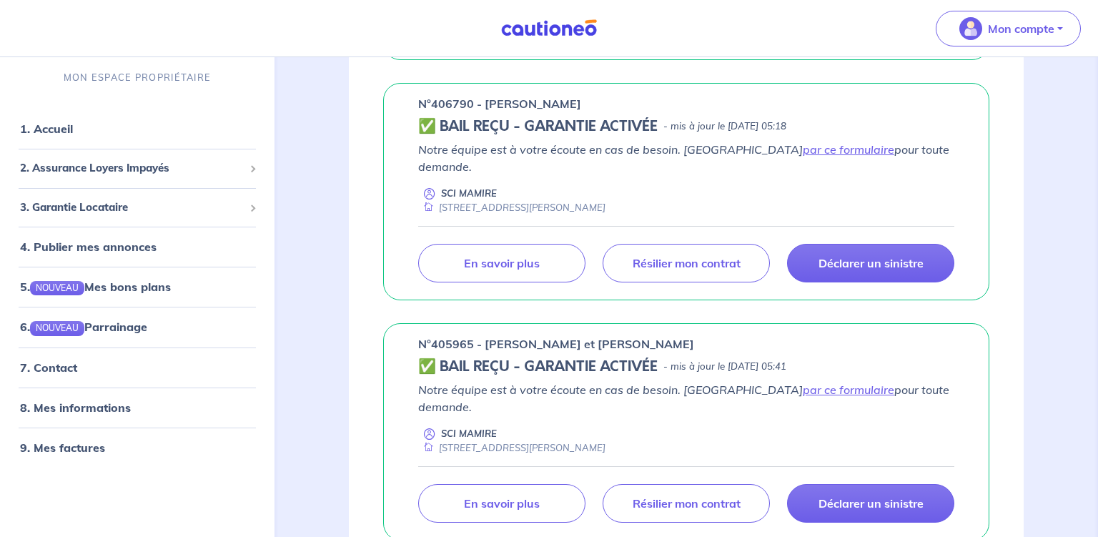
scroll to position [452, 0]
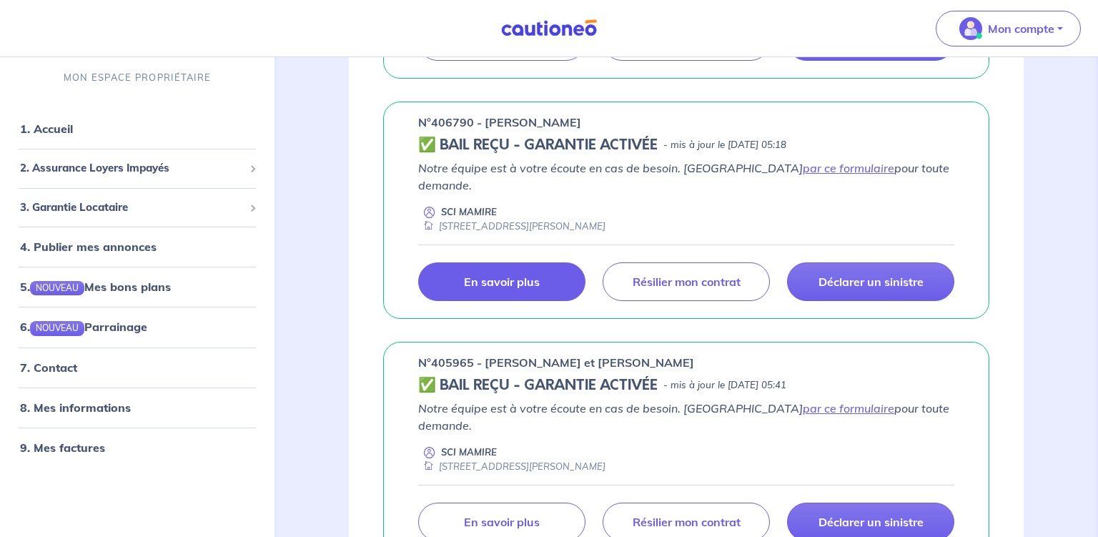
click at [522, 274] on p "En savoir plus" at bounding box center [502, 281] width 76 height 14
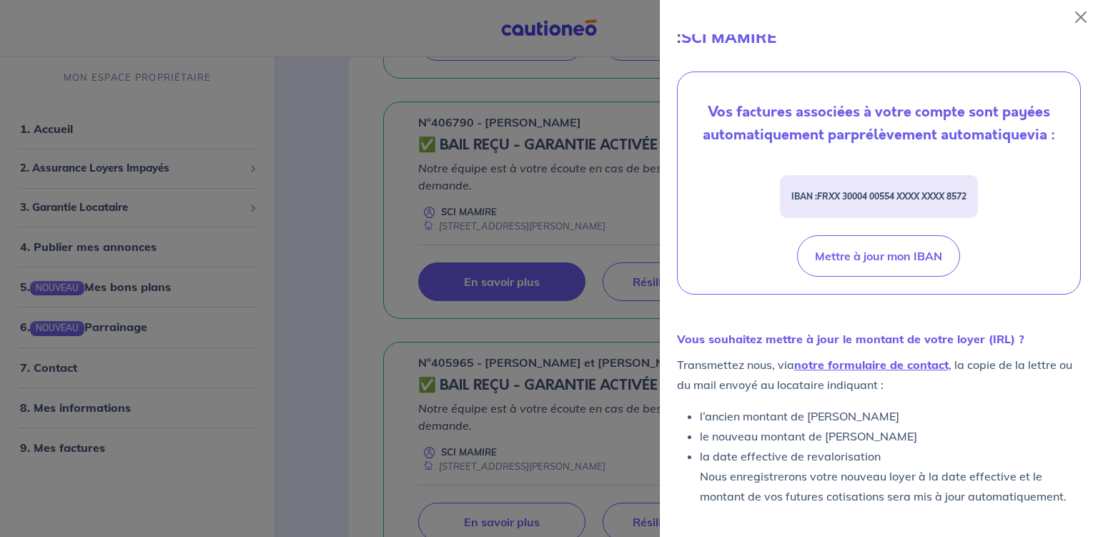
scroll to position [467, 0]
click at [1079, 24] on button "Close" at bounding box center [1080, 17] width 23 height 23
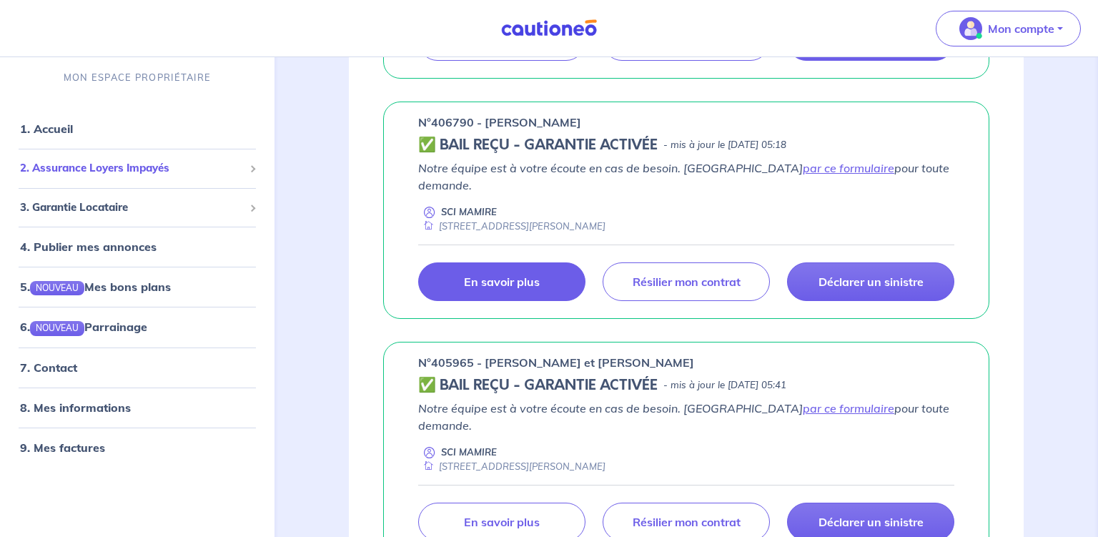
click at [150, 163] on span "2. Assurance Loyers Impayés" at bounding box center [132, 168] width 224 height 16
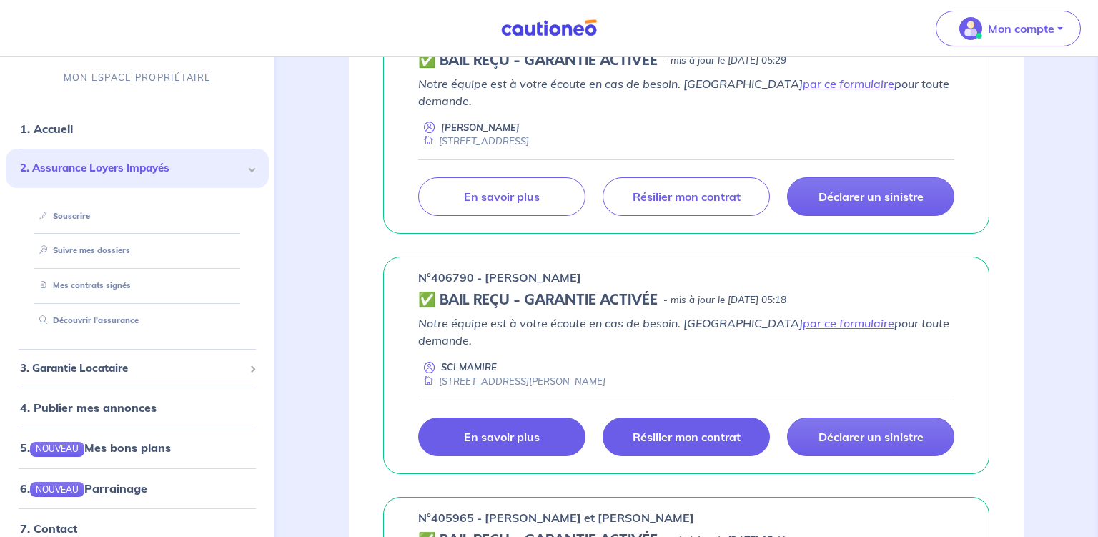
scroll to position [302, 0]
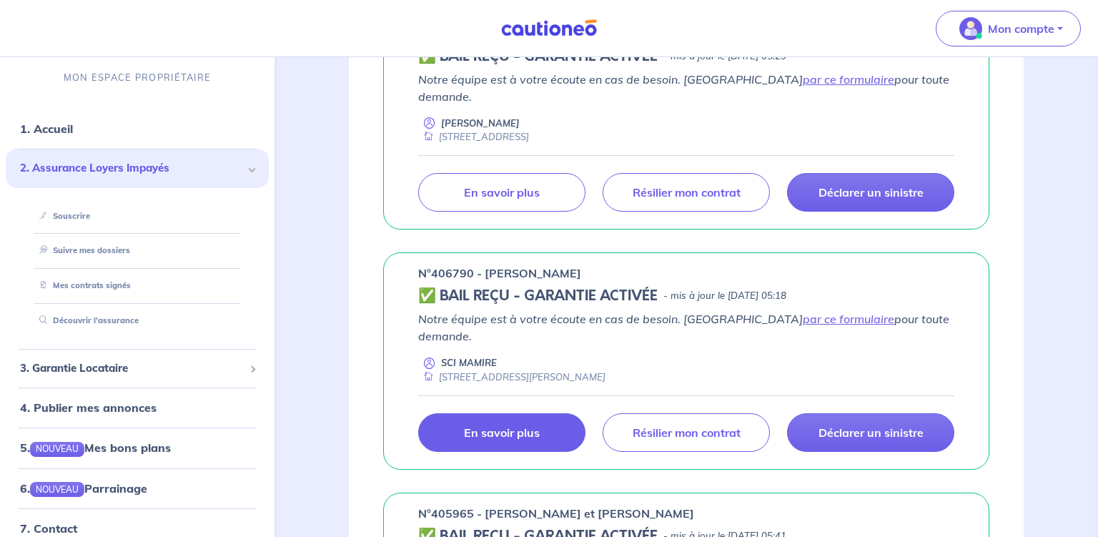
click at [495, 425] on p "En savoir plus" at bounding box center [502, 432] width 76 height 14
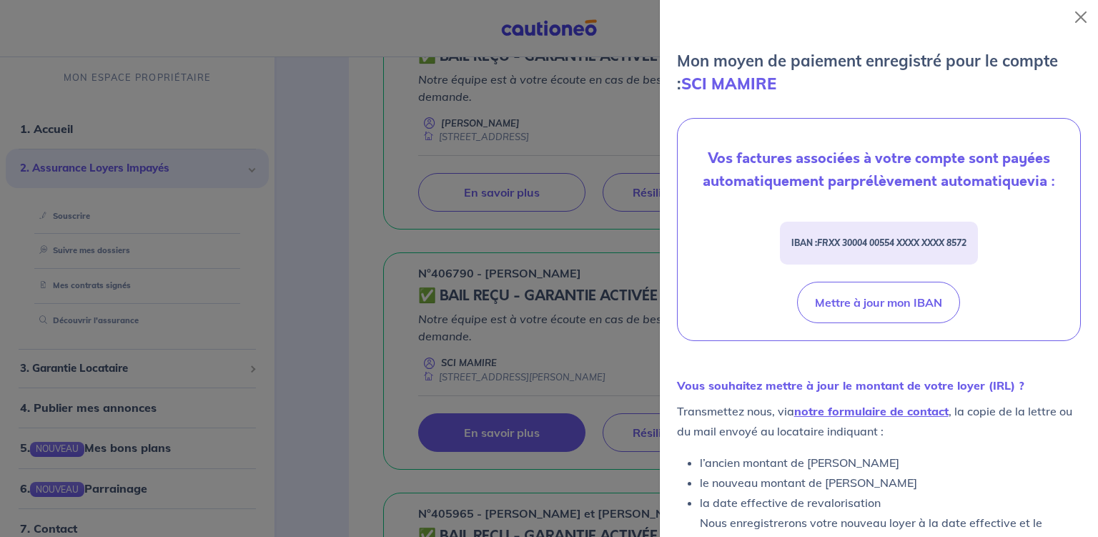
scroll to position [467, 0]
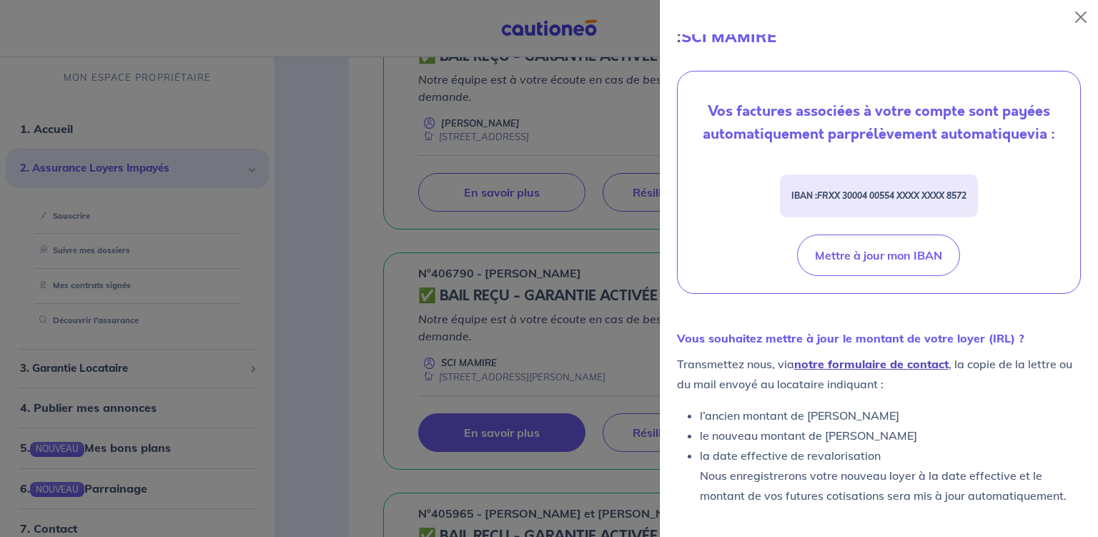
click at [883, 366] on link "notre formulaire de contact" at bounding box center [871, 364] width 154 height 14
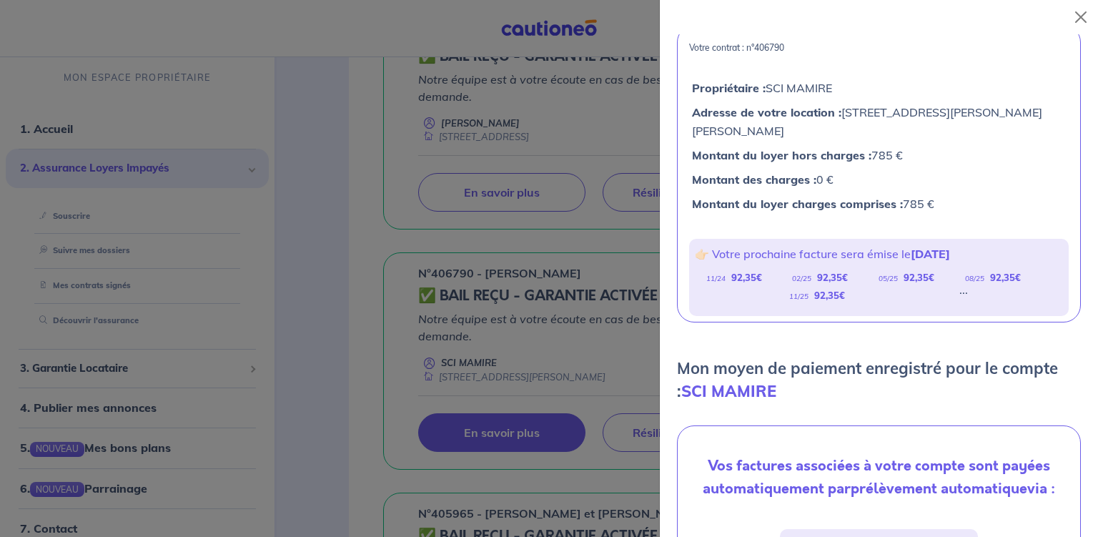
scroll to position [0, 0]
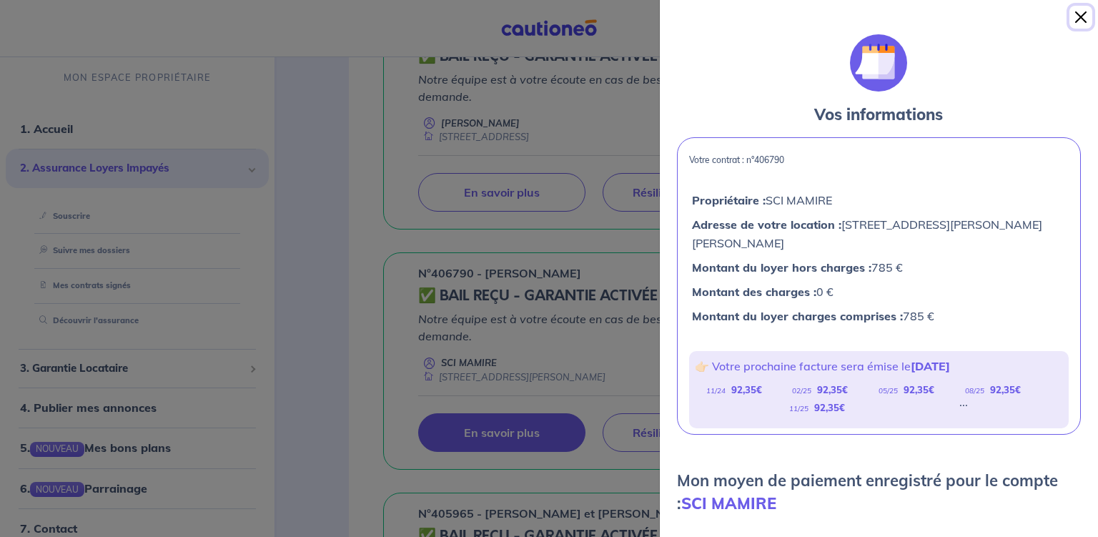
click at [1079, 14] on button "Close" at bounding box center [1080, 17] width 23 height 23
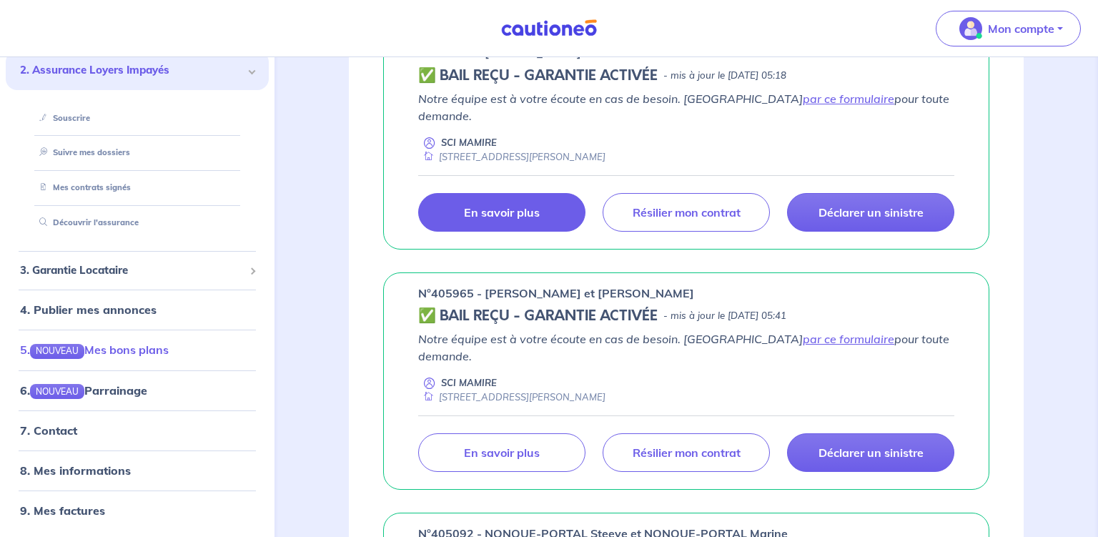
scroll to position [528, 0]
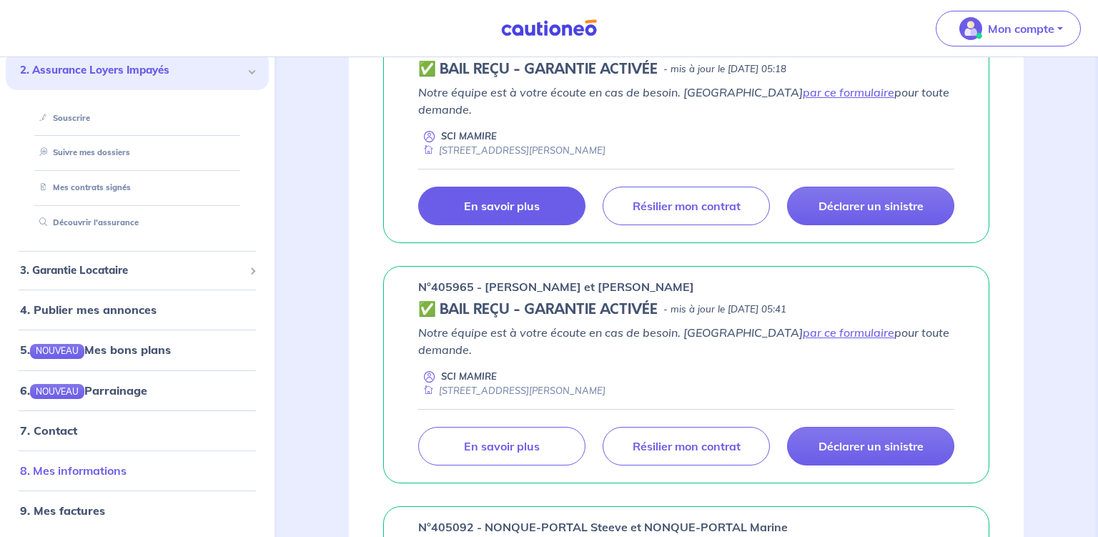
click at [96, 473] on link "8. Mes informations" at bounding box center [73, 470] width 106 height 14
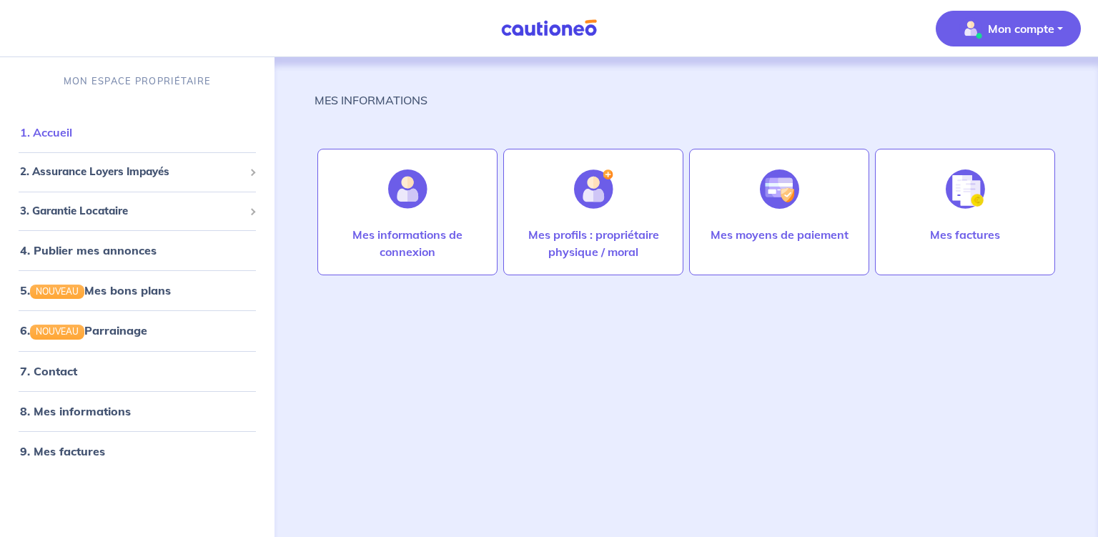
click at [56, 130] on link "1. Accueil" at bounding box center [46, 132] width 52 height 14
